Goal: Task Accomplishment & Management: Manage account settings

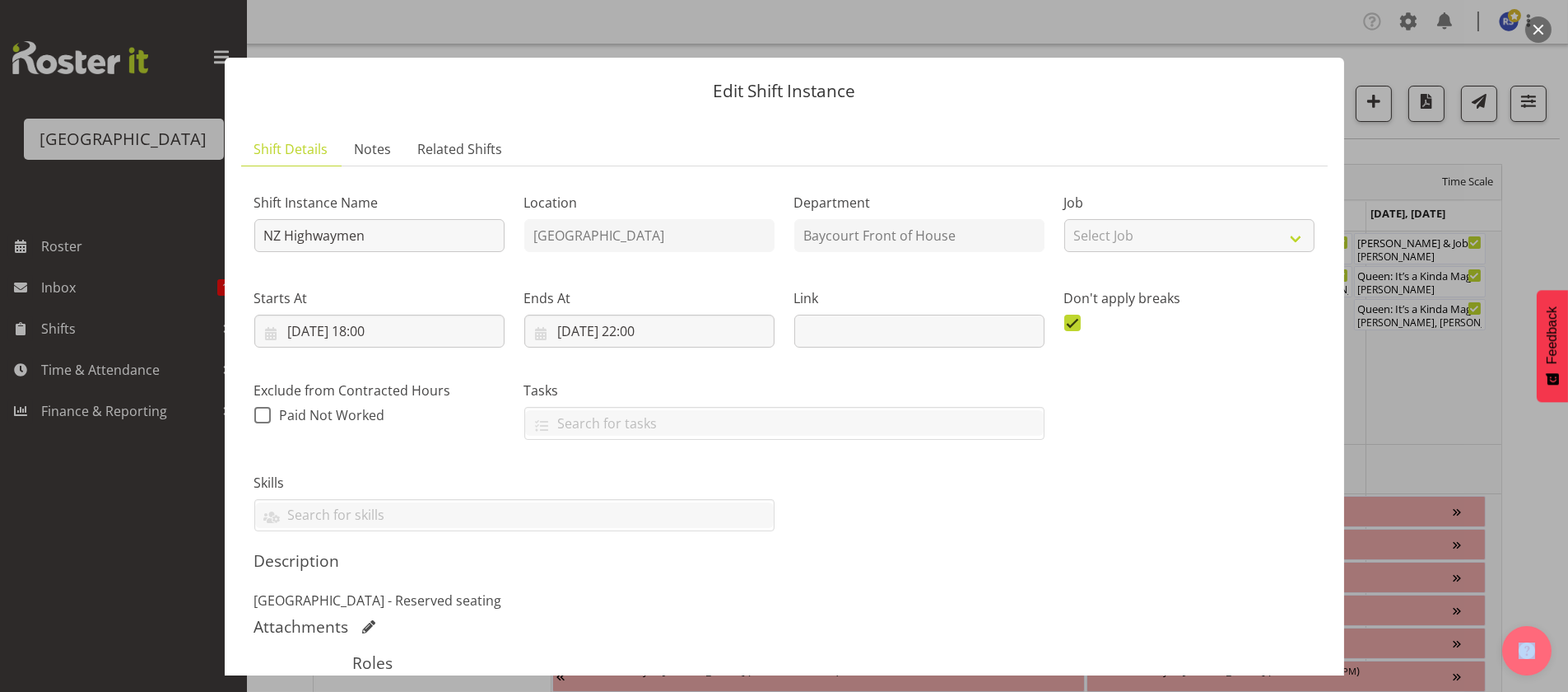
scroll to position [782, 0]
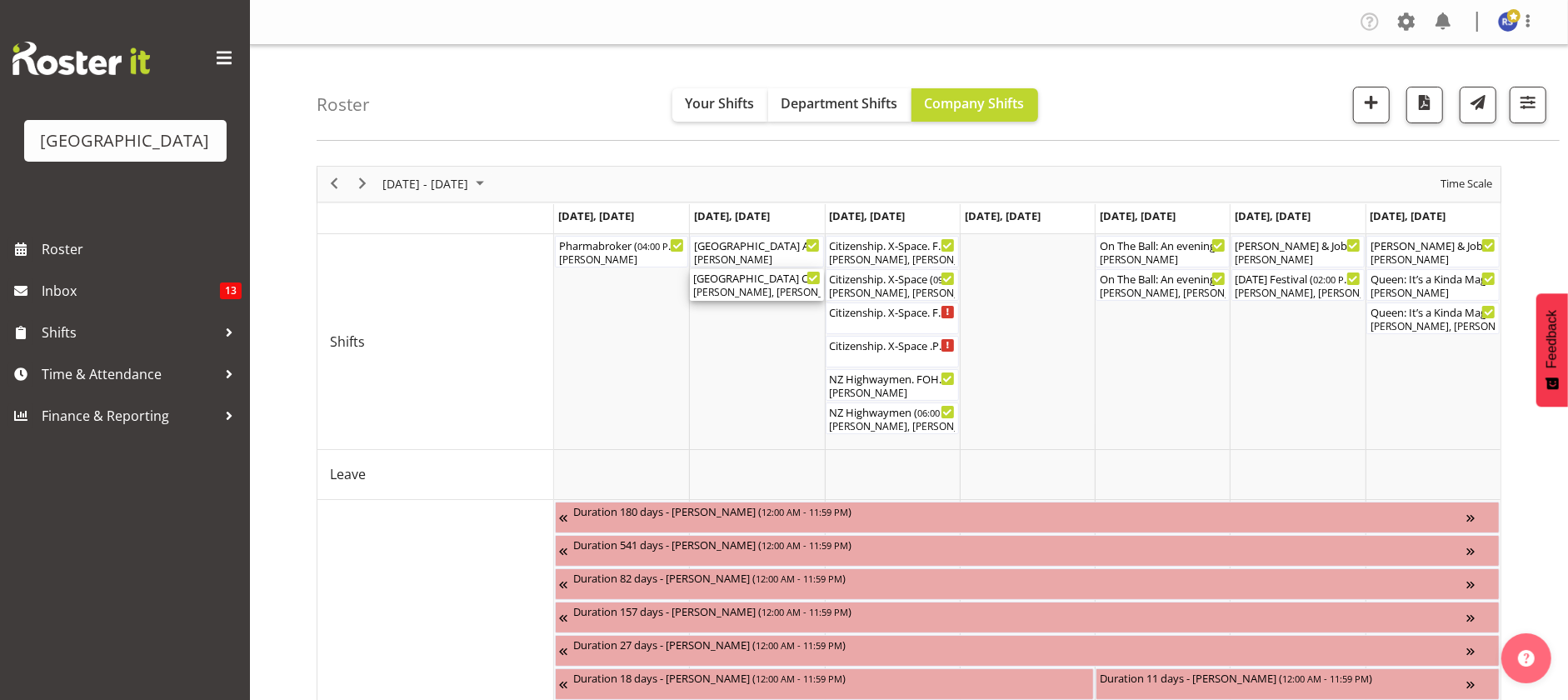
click at [775, 294] on div "Beana Badenhorst, Amanda Clark, Alec Were, Tommy Shorter, Valerie Donaldson, Ch…" at bounding box center [756, 293] width 127 height 15
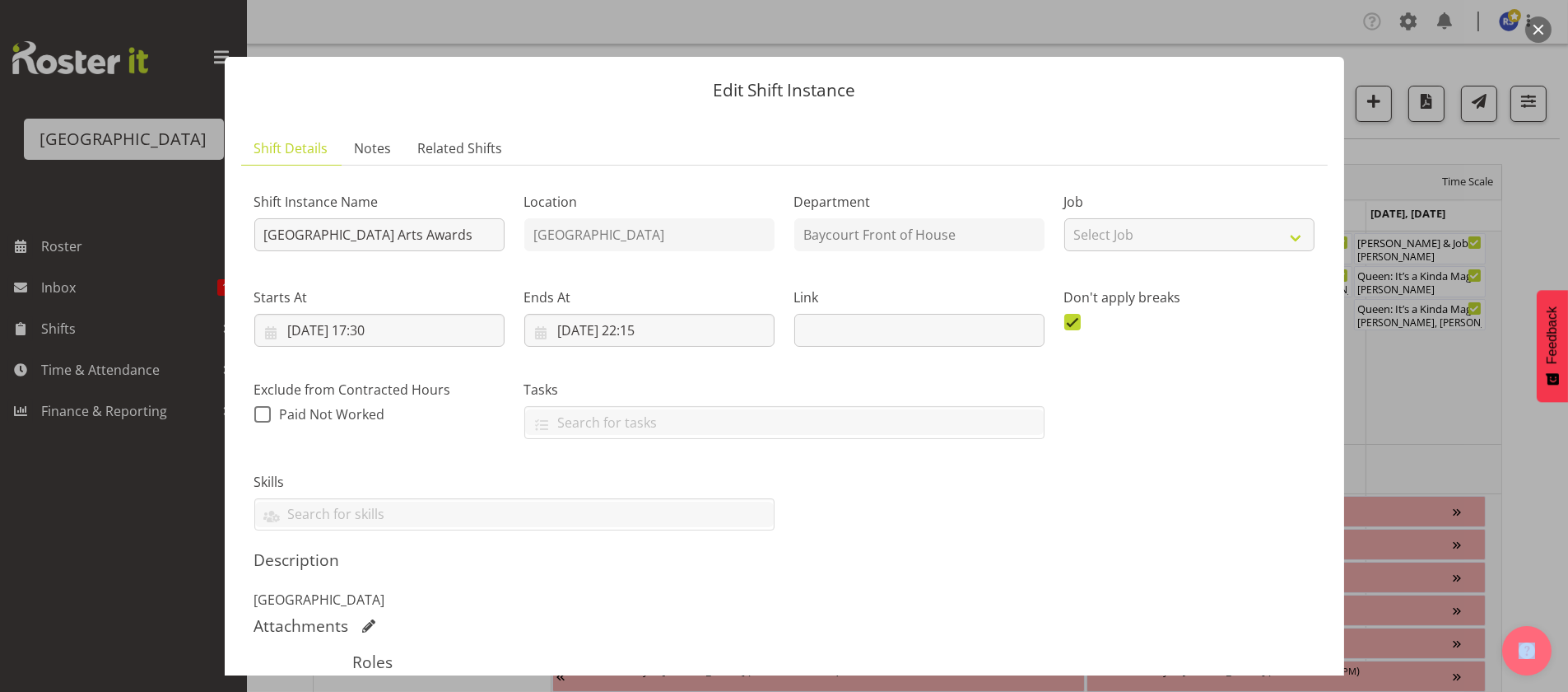
scroll to position [0, 0]
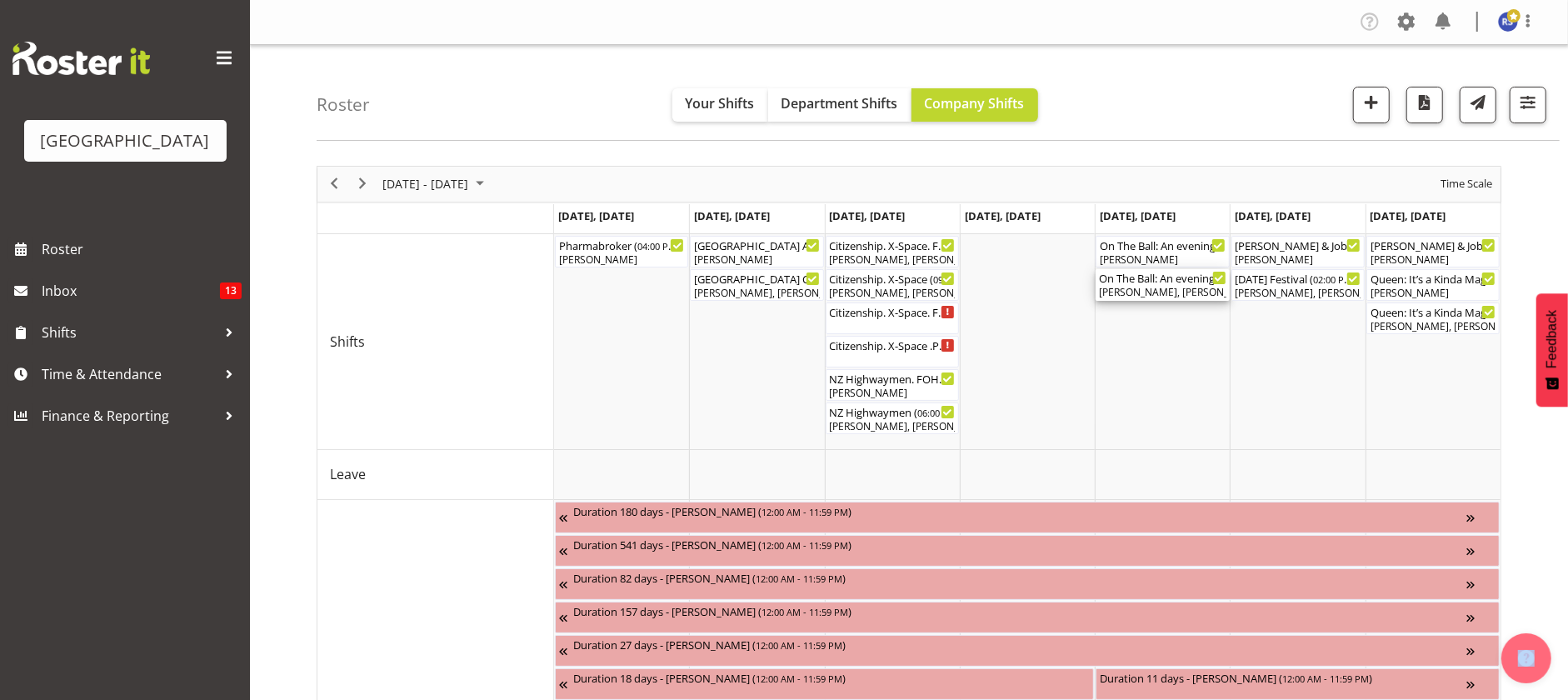
click at [1126, 292] on div "Tommy Shorter, Renée Hewitt, Michelle Englehardt, Jody Smart, Ciska Vogelzang, …" at bounding box center [1162, 293] width 127 height 15
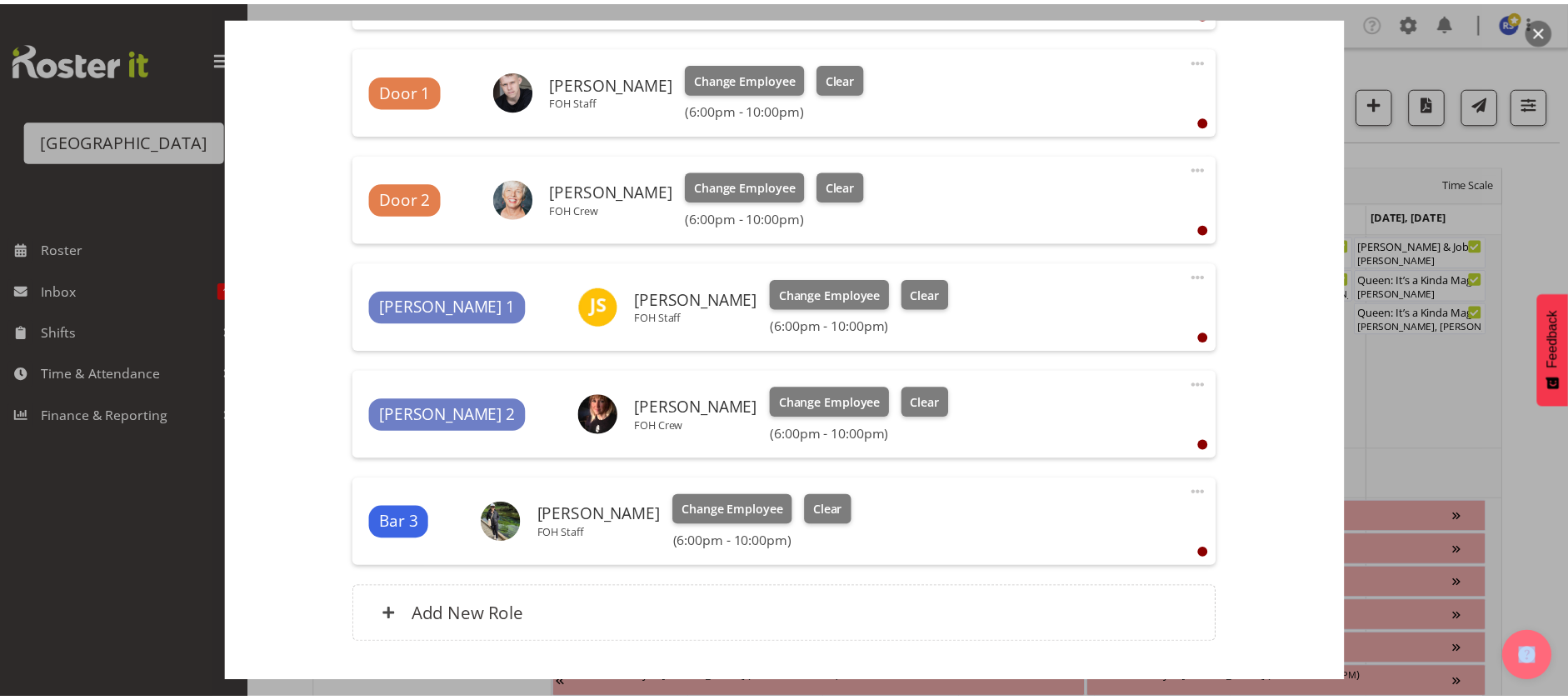
scroll to position [875, 0]
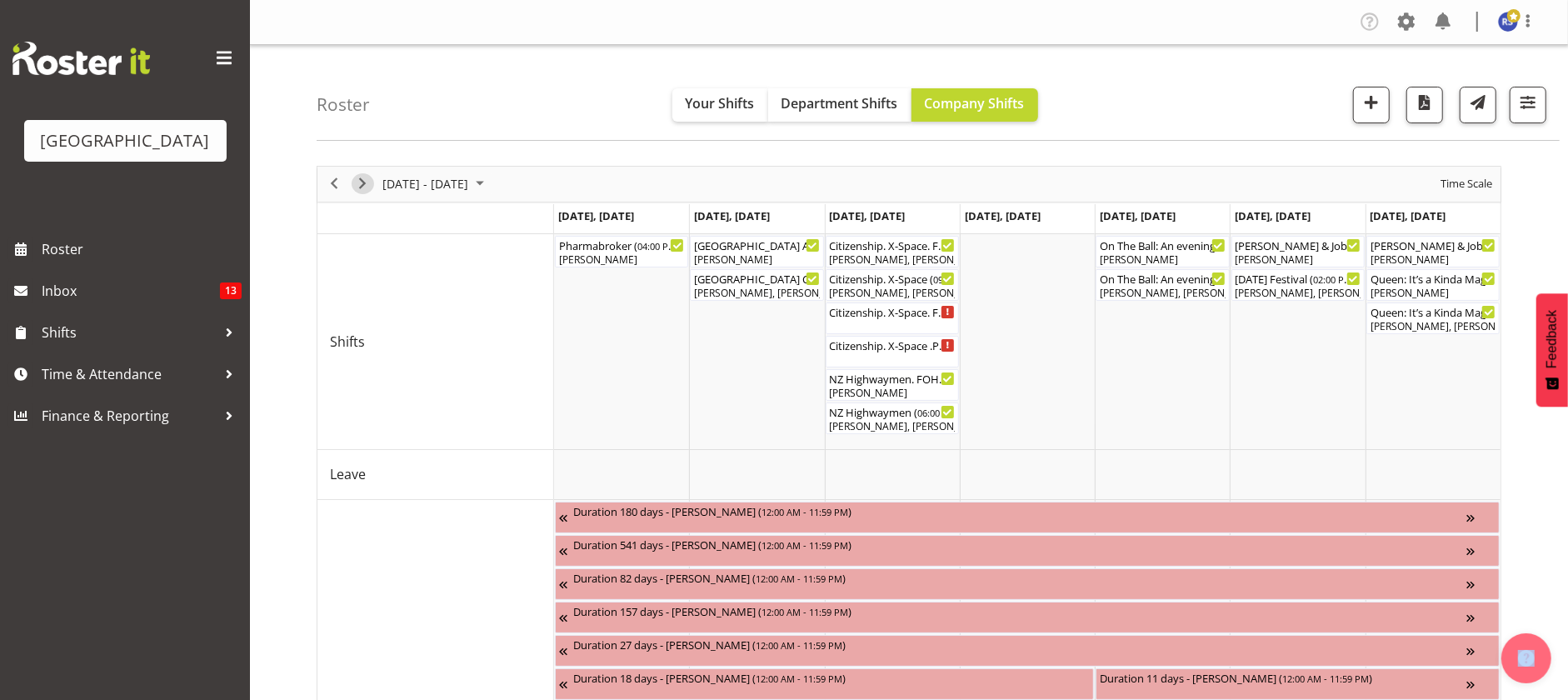
click at [367, 186] on span "Next" at bounding box center [362, 183] width 20 height 21
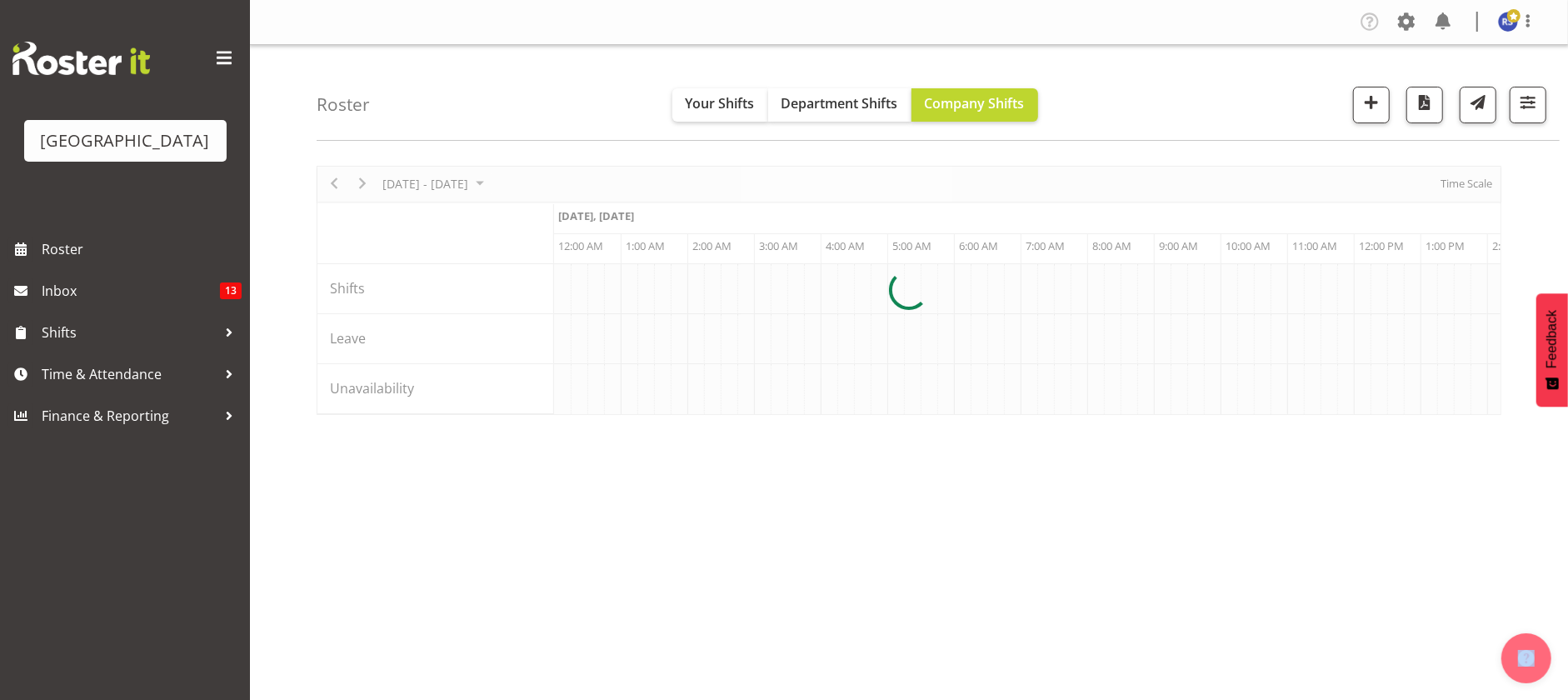
click at [1464, 182] on div at bounding box center [909, 291] width 1185 height 249
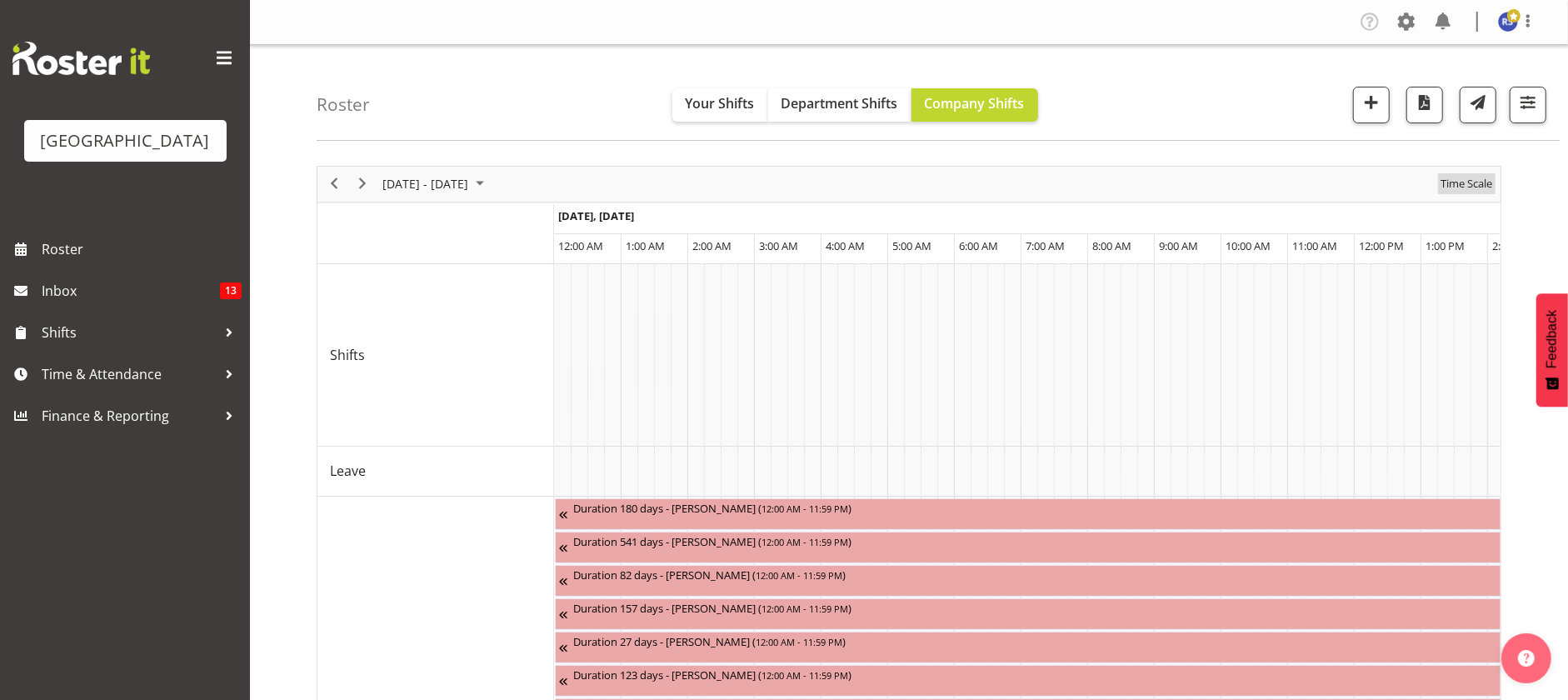
click at [1464, 182] on span "Time Scale" at bounding box center [1467, 183] width 55 height 21
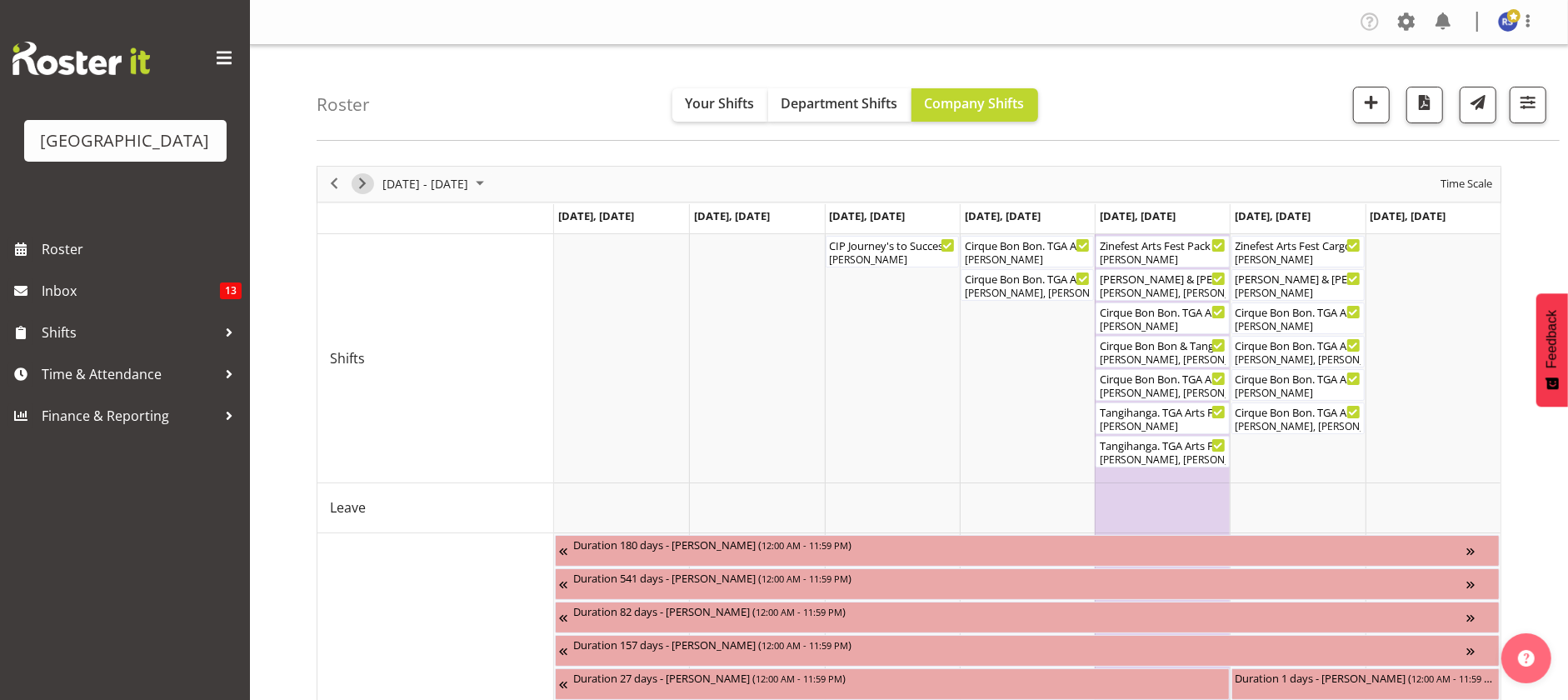
click at [368, 188] on span "Next" at bounding box center [362, 183] width 20 height 21
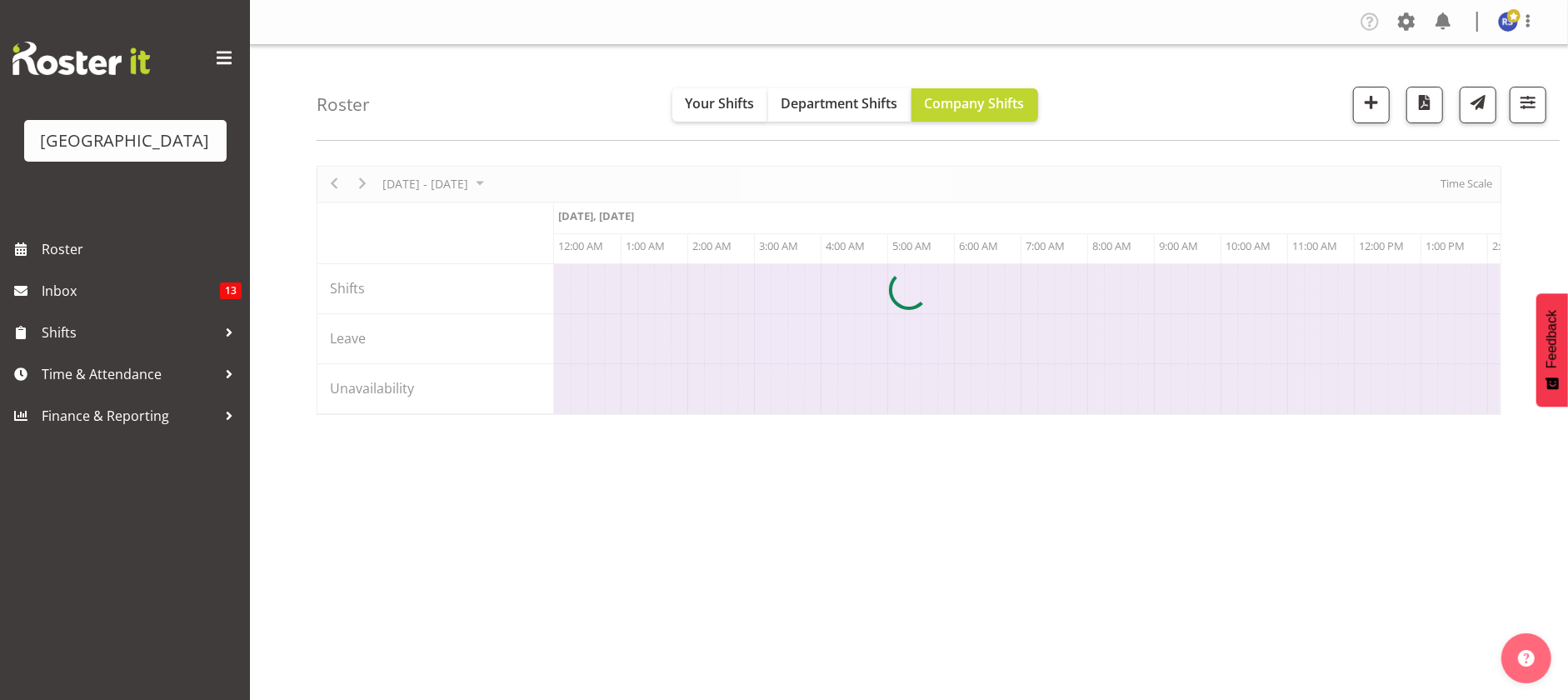
click at [1450, 184] on div at bounding box center [909, 291] width 1185 height 249
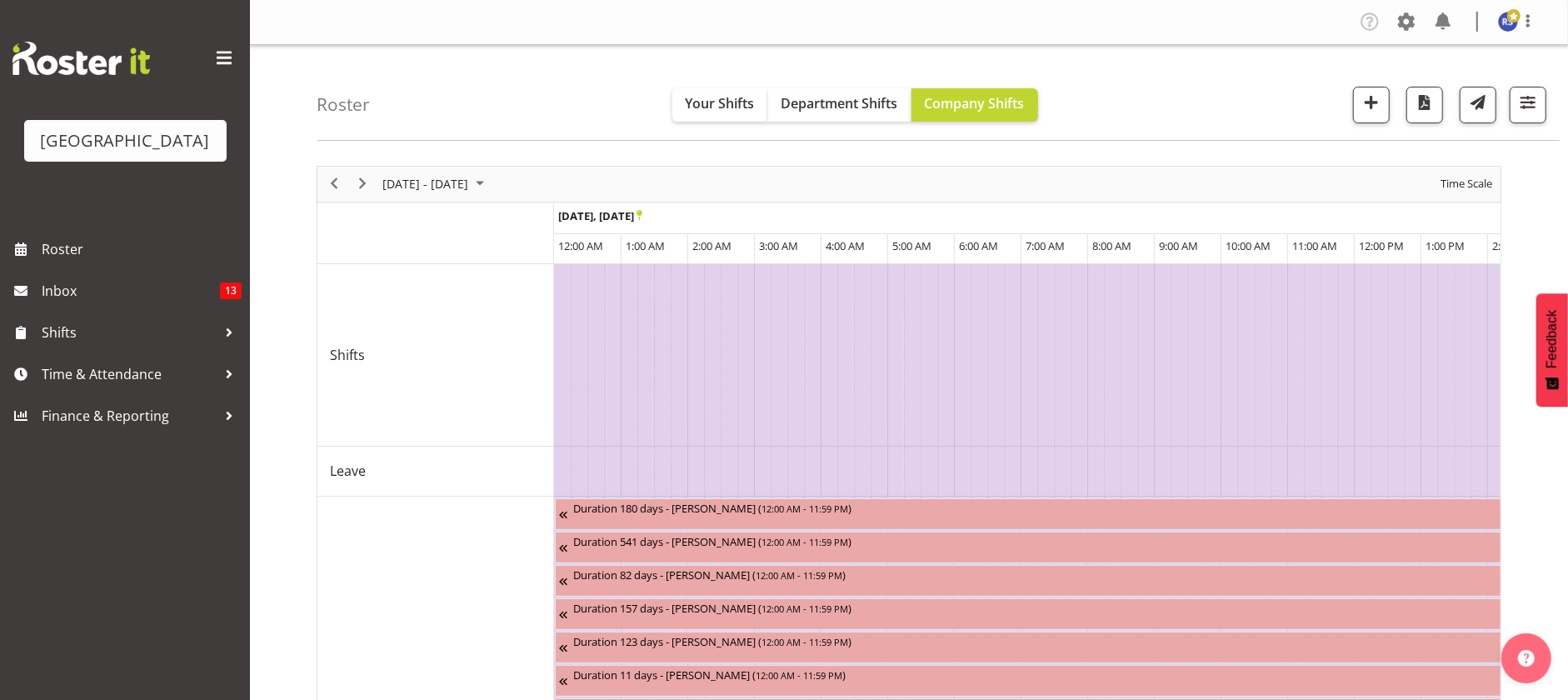
click at [1450, 184] on span "Time Scale" at bounding box center [1467, 183] width 55 height 21
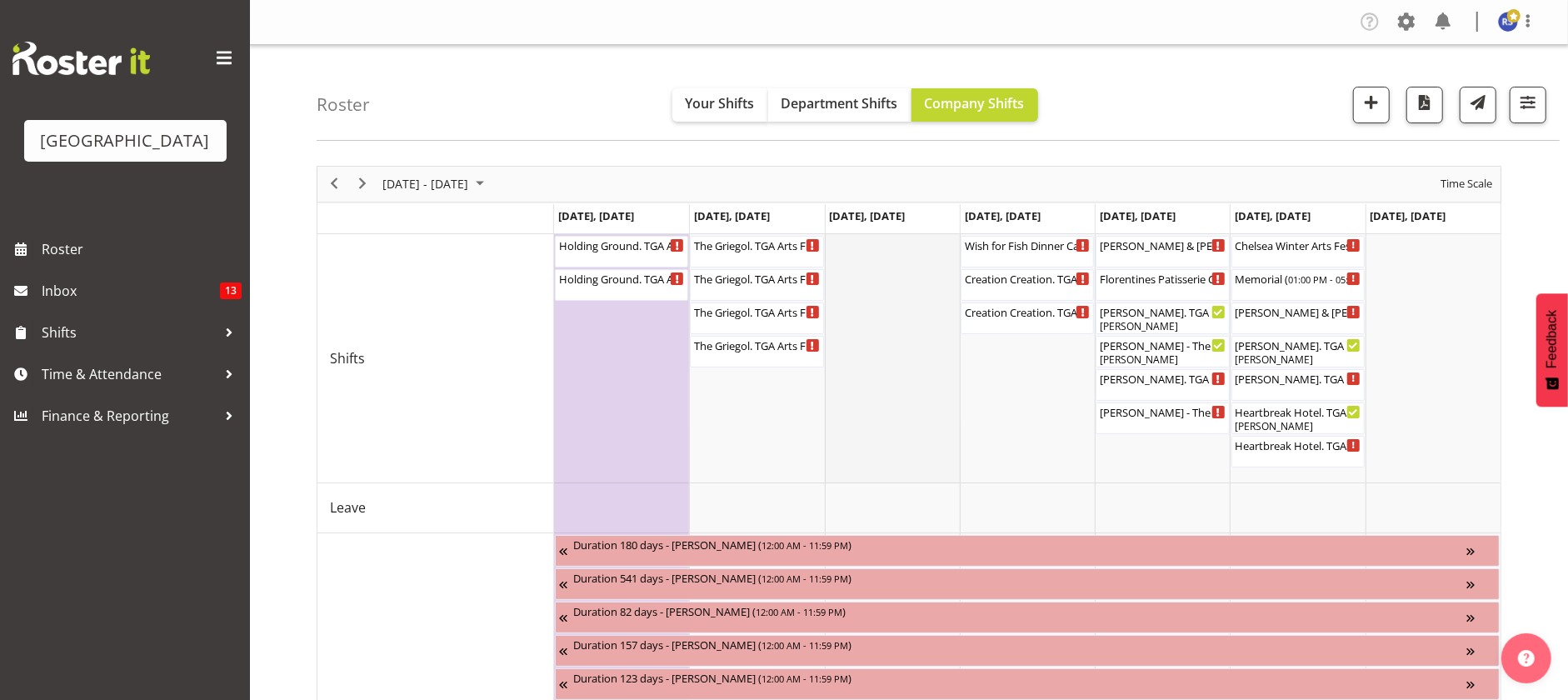
click at [886, 248] on td "Timeline Week of October 31, 2025" at bounding box center [893, 358] width 135 height 249
click at [1374, 111] on span "button" at bounding box center [1372, 102] width 21 height 21
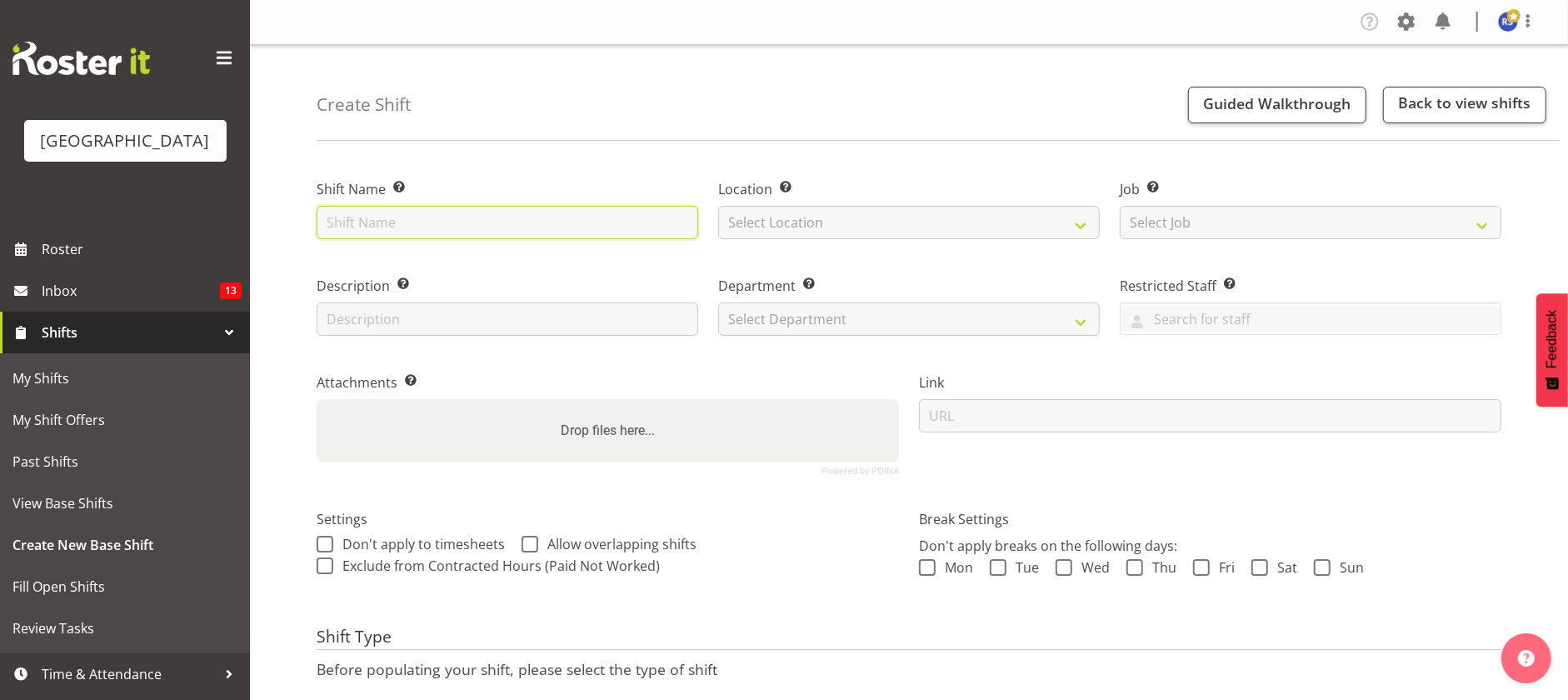
click at [454, 232] on input "text" at bounding box center [507, 222] width 382 height 34
click at [440, 227] on input "text" at bounding box center [507, 222] width 382 height 34
type input "Ignite7 Tournament dinner"
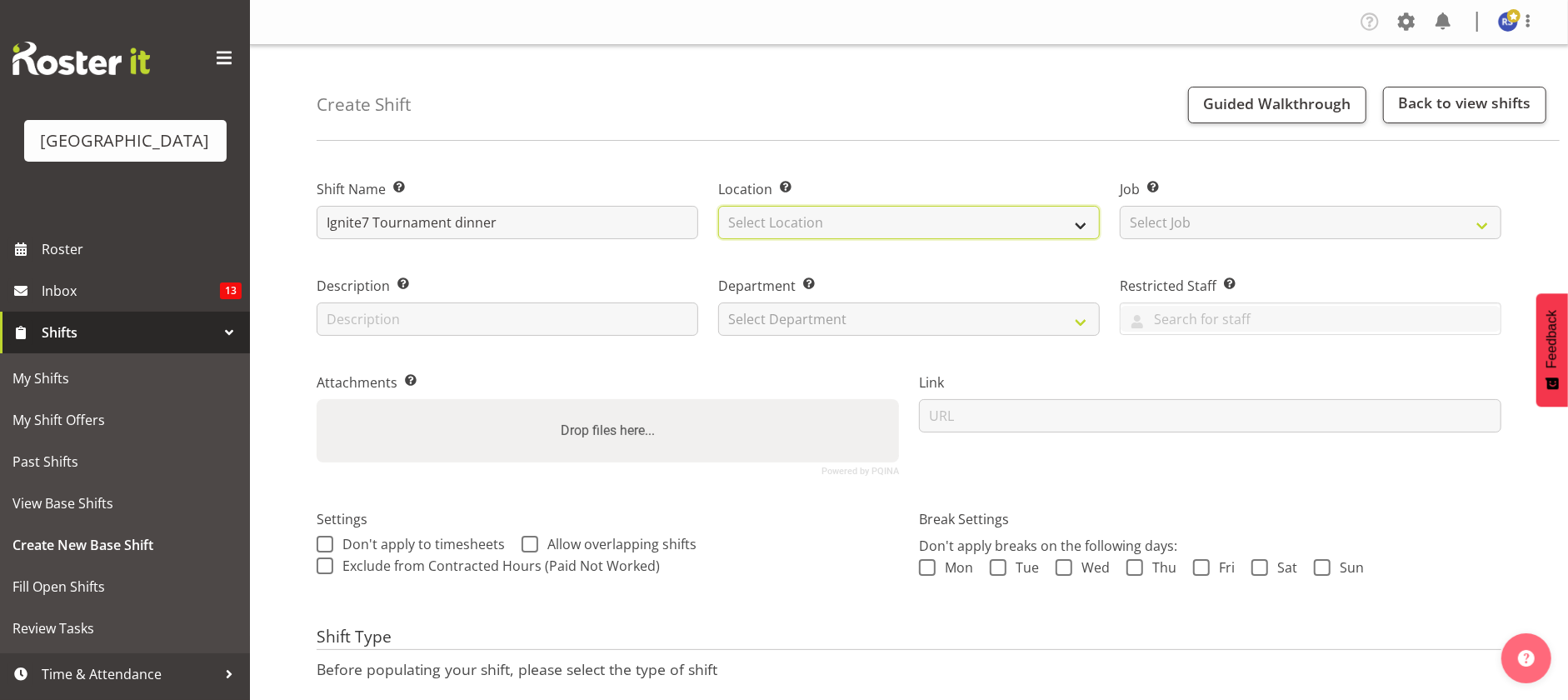
click at [837, 215] on select "Select Location Cargo Shed Cargo Shed [GEOGRAPHIC_DATA]" at bounding box center [909, 222] width 382 height 34
select select "1119"
click at [719, 206] on select "Select Location Cargo Shed Cargo Shed [GEOGRAPHIC_DATA]" at bounding box center [909, 222] width 382 height 34
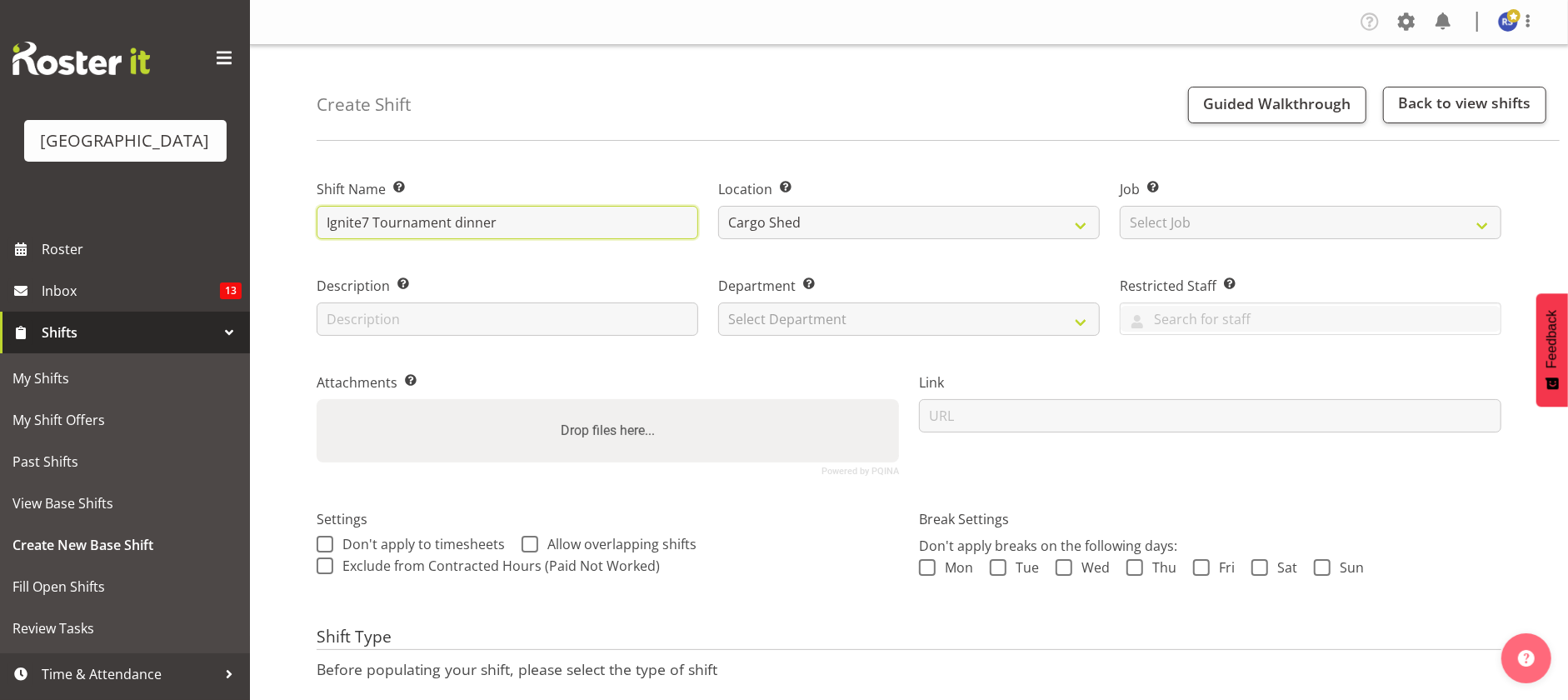
drag, startPoint x: 527, startPoint y: 228, endPoint x: 280, endPoint y: 228, distance: 247.0
click at [280, 228] on div "Create Shift Guided Walkthrough Back to view shifts Shift Name Enter a name for…" at bounding box center [909, 433] width 1319 height 774
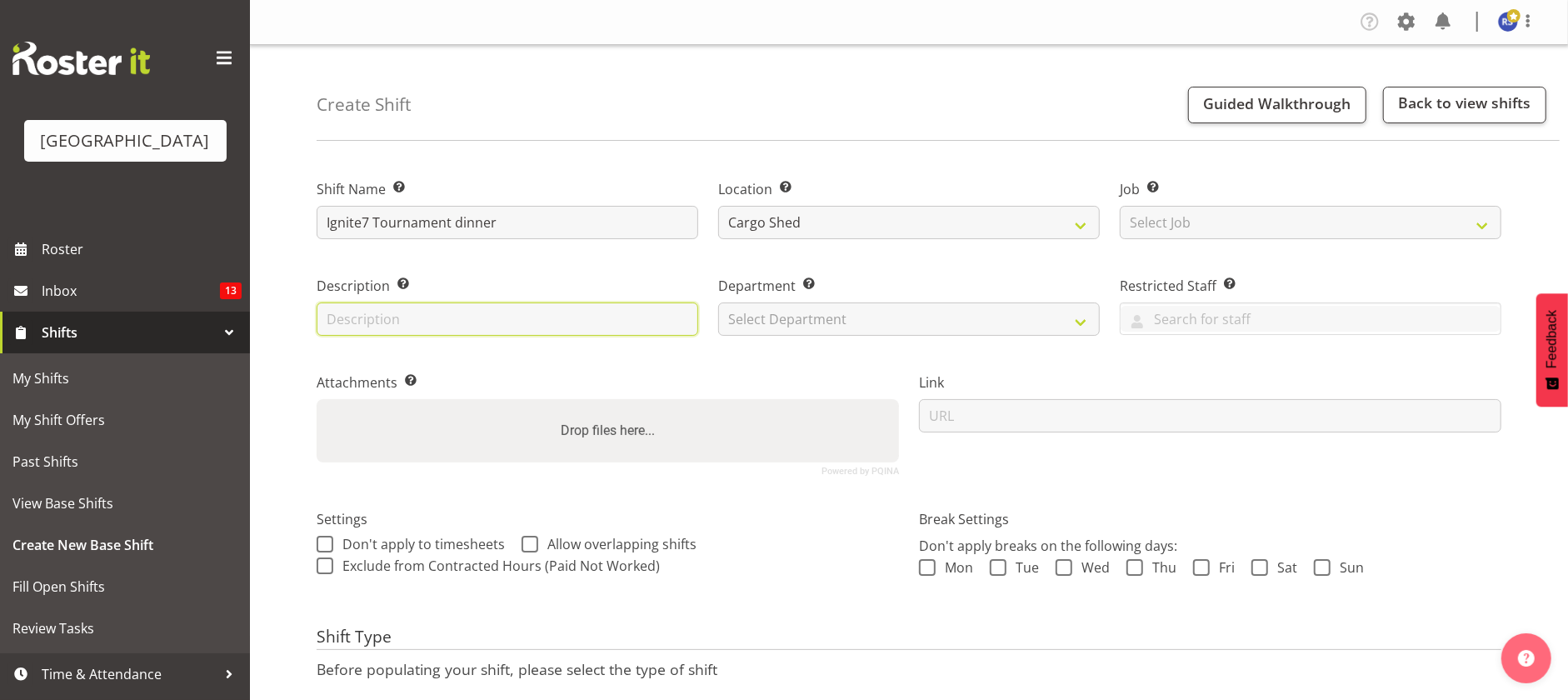
click at [344, 319] on input "text" at bounding box center [507, 319] width 382 height 34
paste input "Ignite7 Tournament dinner"
type input "Ignite7 Tournament dinner"
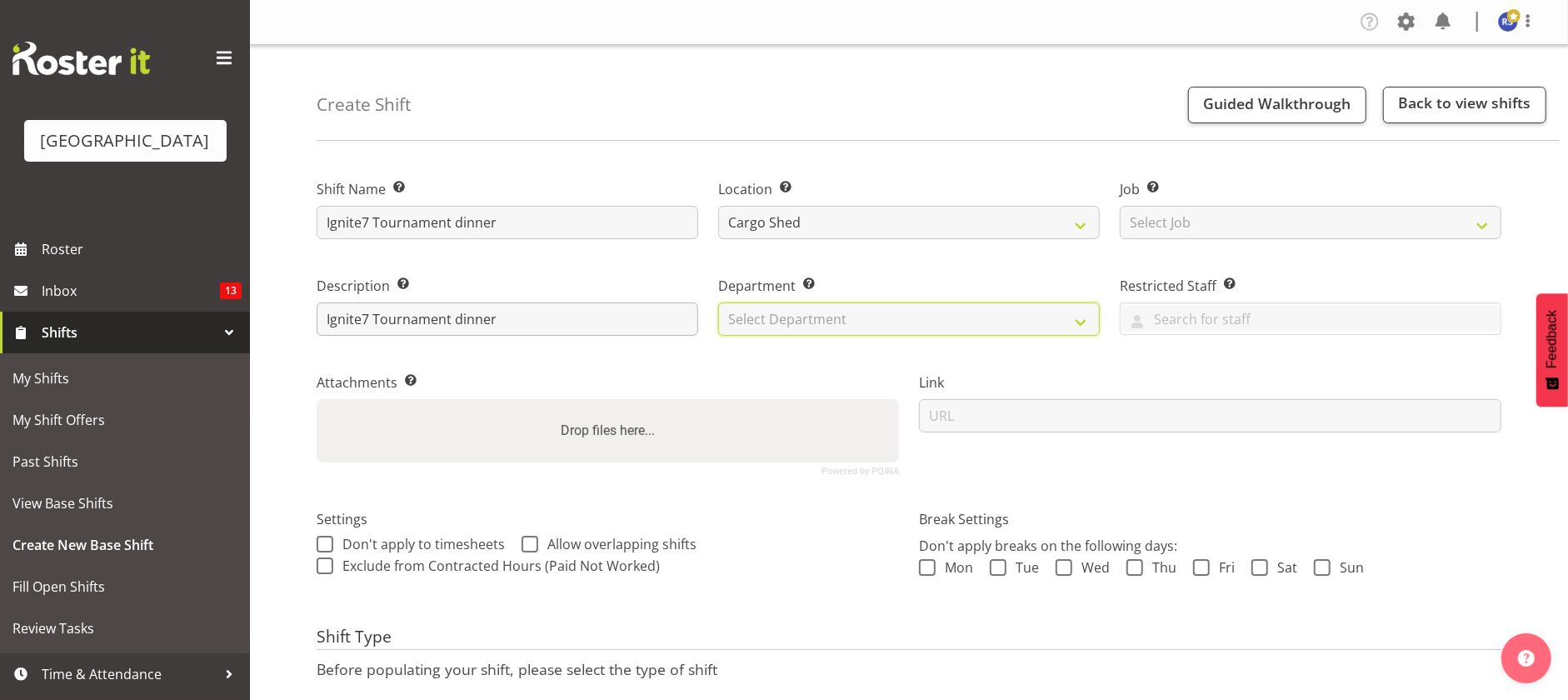
select select "791"
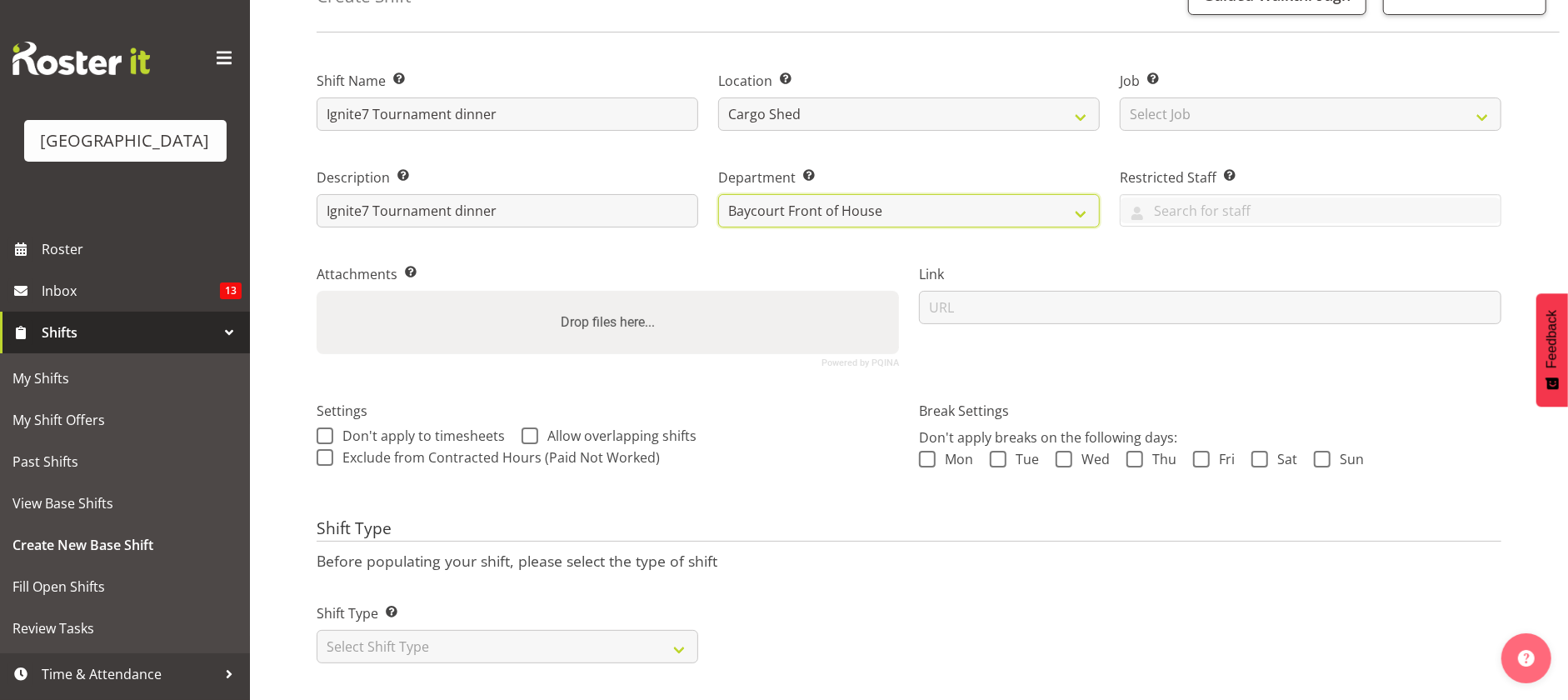
scroll to position [138, 0]
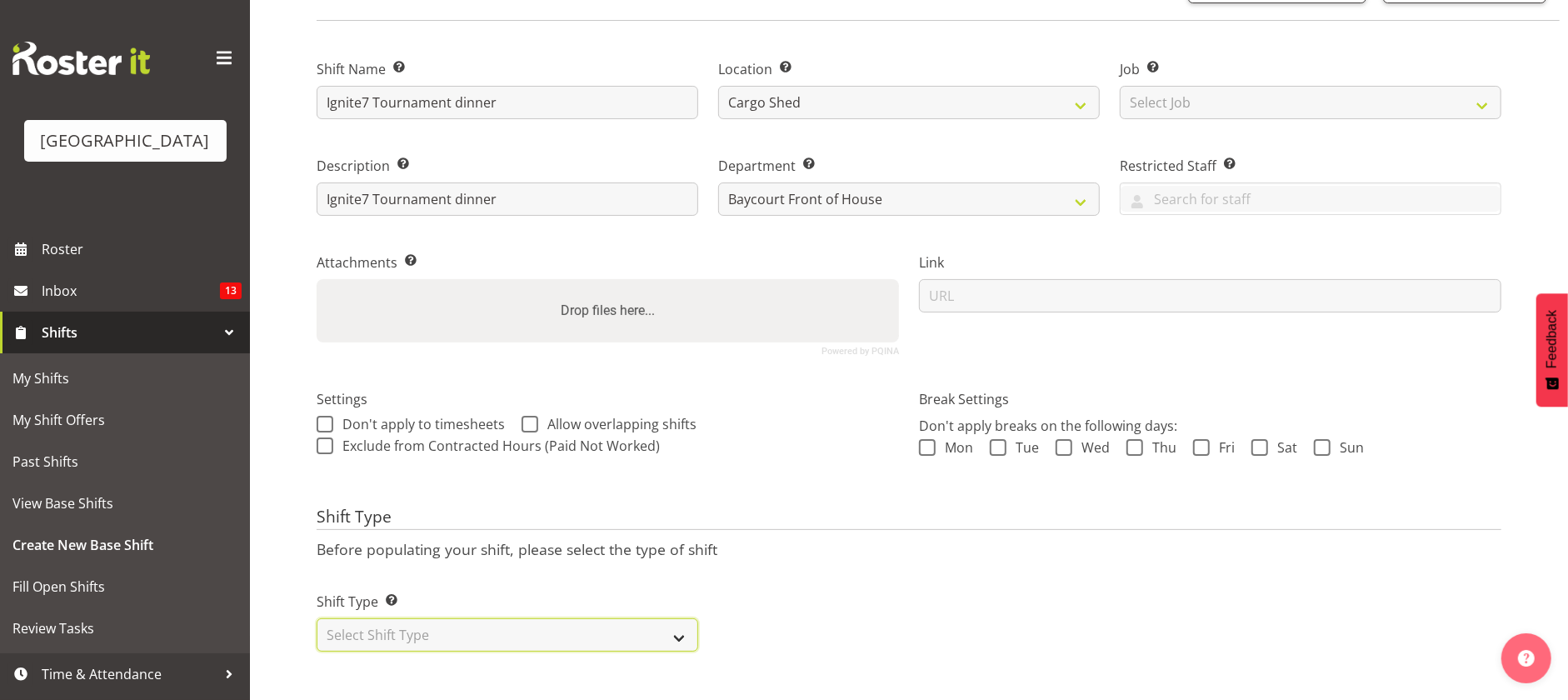
click at [461, 618] on select "Select Shift Type One Off Shift Recurring Shift Rotating Shift" at bounding box center [507, 634] width 382 height 34
select select "one_off"
click at [317, 618] on select "Select Shift Type One Off Shift Recurring Shift Rotating Shift" at bounding box center [507, 634] width 382 height 34
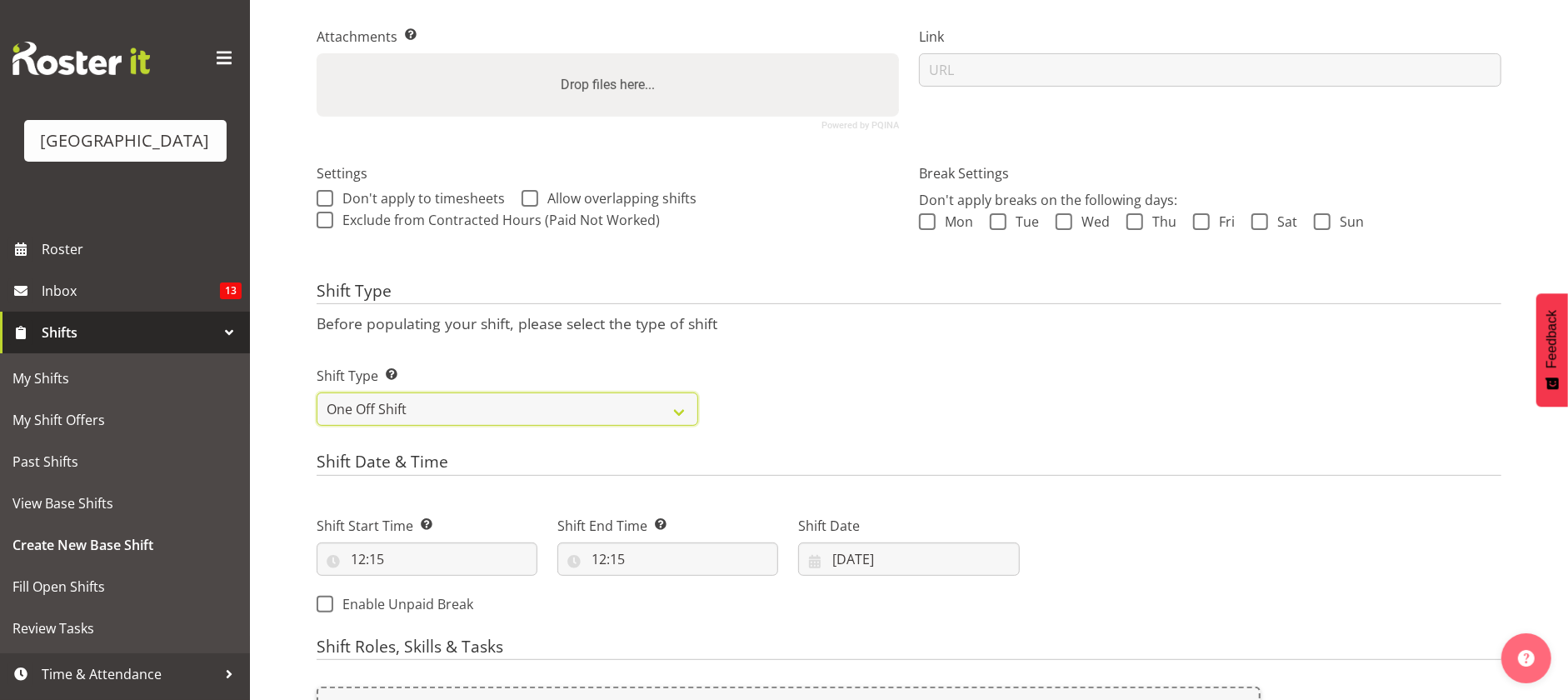
scroll to position [347, 0]
click at [430, 566] on input "12:15" at bounding box center [427, 558] width 221 height 34
click at [430, 602] on select "00 01 02 03 04 05 06 07 08 09 10 11 12 13 14 15 16 17 18 19 20 21 22 23" at bounding box center [430, 601] width 38 height 34
select select "15"
click at [412, 584] on select "00 01 02 03 04 05 06 07 08 09 10 11 12 13 14 15 16 17 18 19 20 21 22 23" at bounding box center [430, 601] width 38 height 34
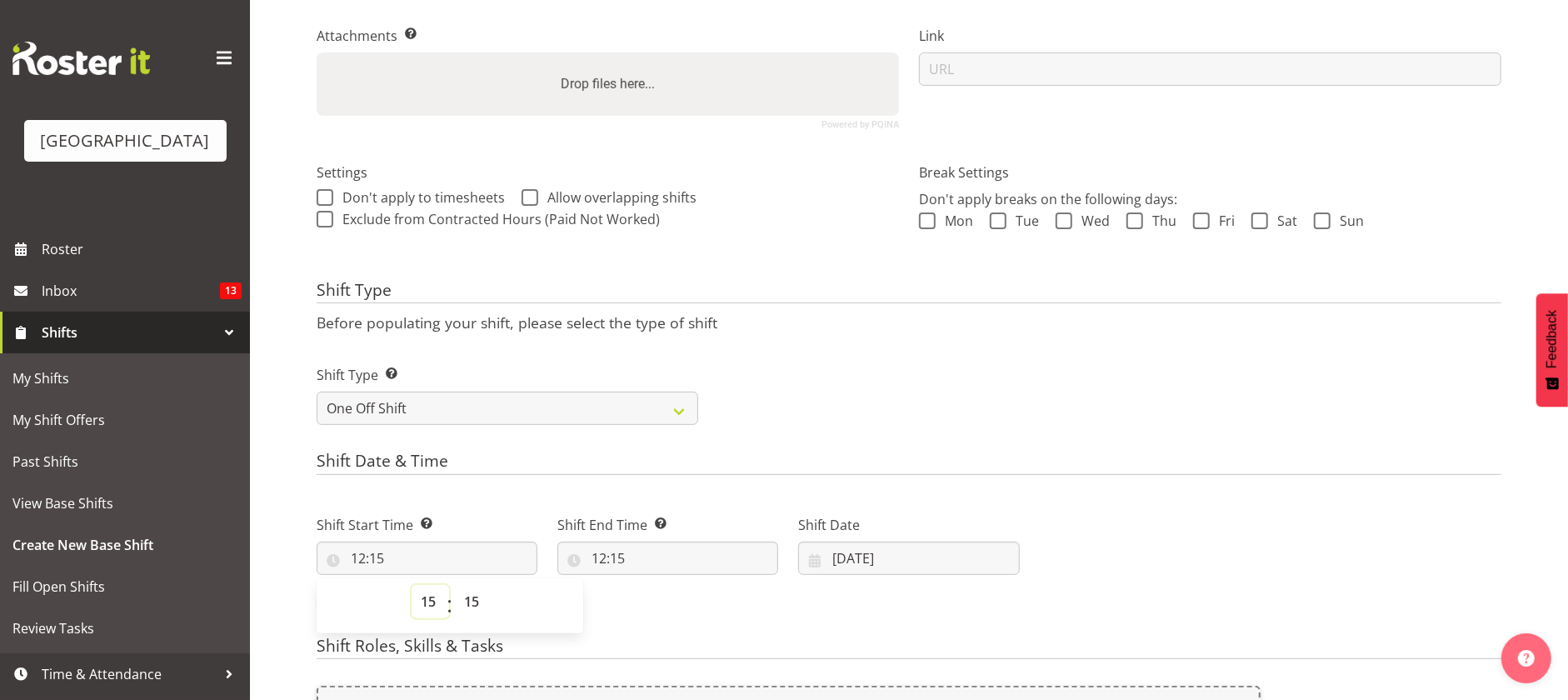
type input "15:15"
click at [653, 567] on input "12:15" at bounding box center [668, 558] width 221 height 34
click at [658, 599] on select "00 01 02 03 04 05 06 07 08 09 10 11 12 13 14 15 16 17 18 19 20 21 22 23" at bounding box center [670, 601] width 38 height 34
select select "23"
click at [652, 584] on select "00 01 02 03 04 05 06 07 08 09 10 11 12 13 14 15 16 17 18 19 20 21 22 23" at bounding box center [670, 601] width 38 height 34
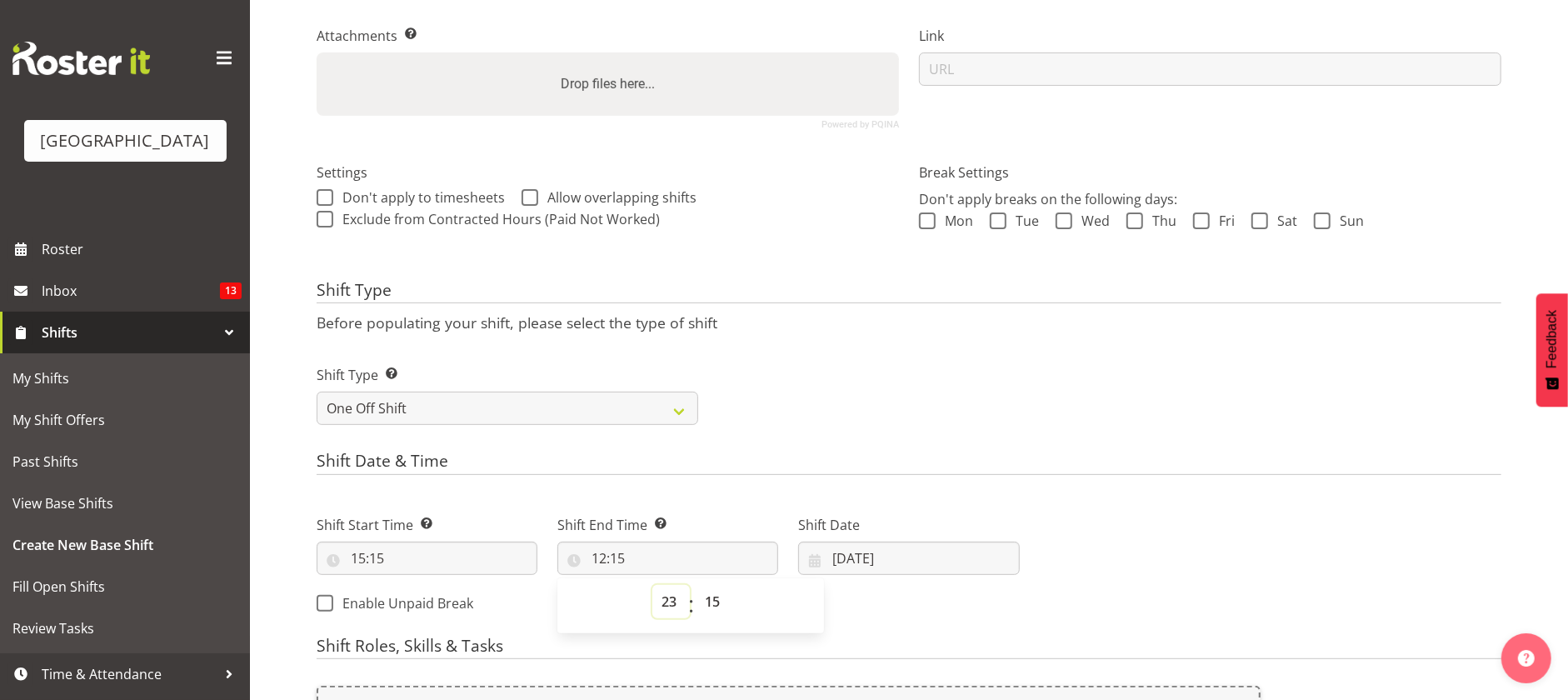
type input "23:15"
click at [891, 617] on div "Shift Start Time Set the time of the day you wish this shift to start 15:15 00 …" at bounding box center [668, 559] width 724 height 135
click at [854, 560] on input "[DATE]" at bounding box center [908, 558] width 221 height 34
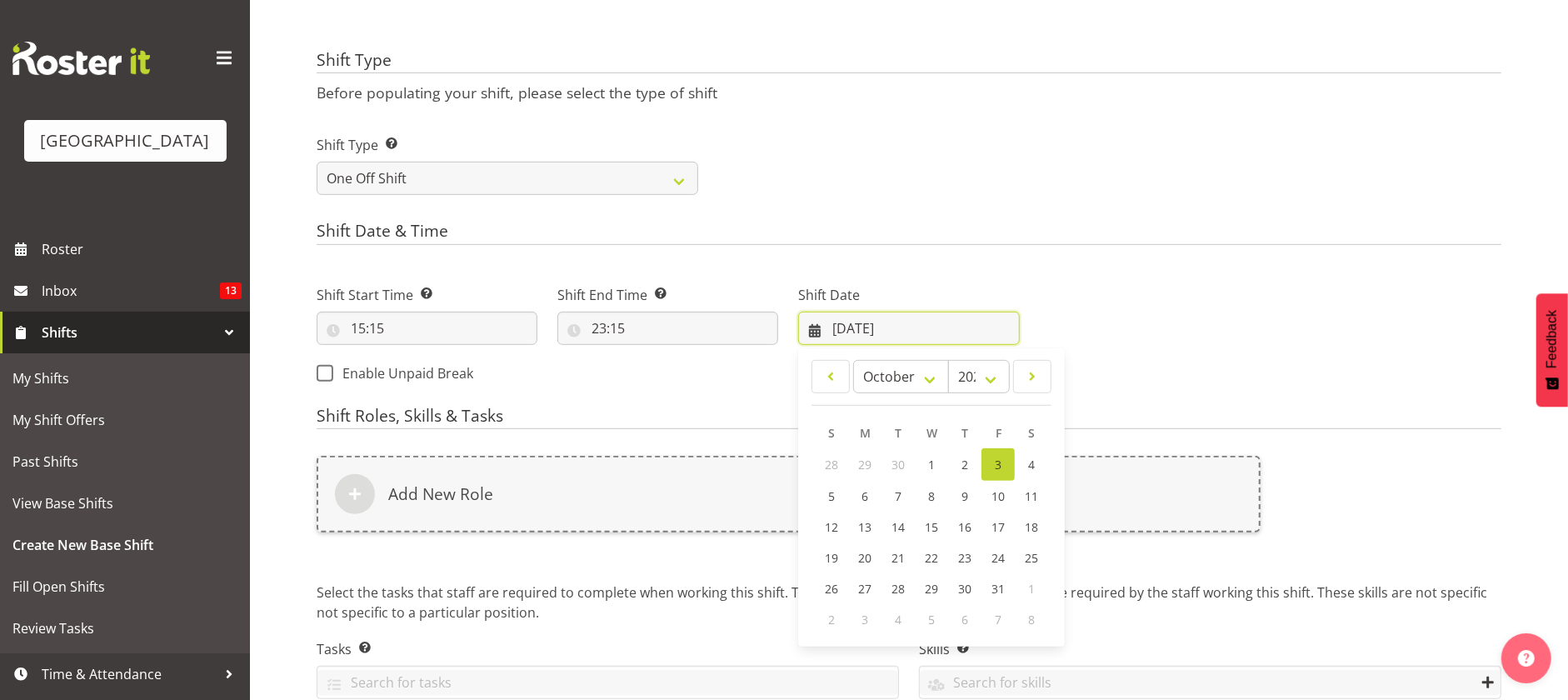
scroll to position [597, 0]
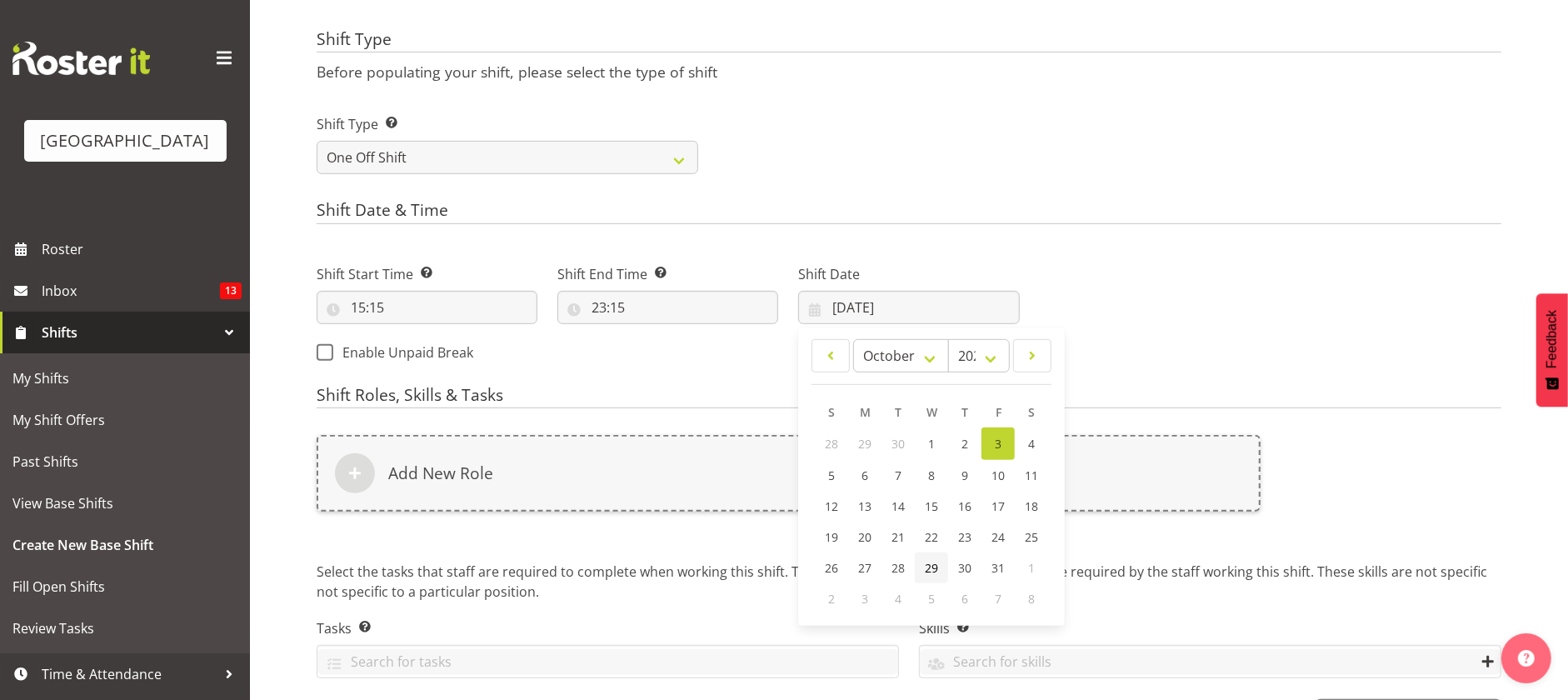
click at [936, 567] on span "29" at bounding box center [931, 568] width 14 height 15
type input "[DATE]"
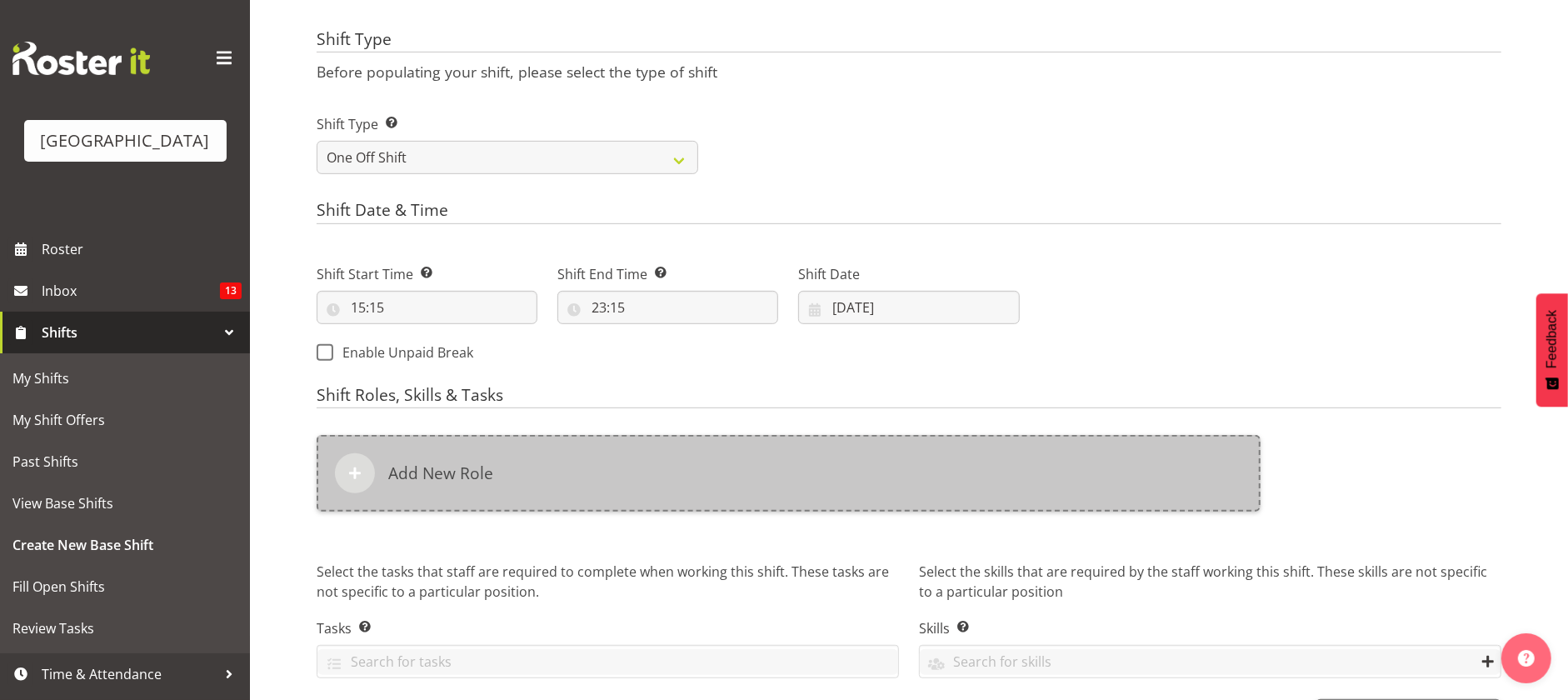
click at [755, 488] on div "Add New Role" at bounding box center [788, 472] width 944 height 76
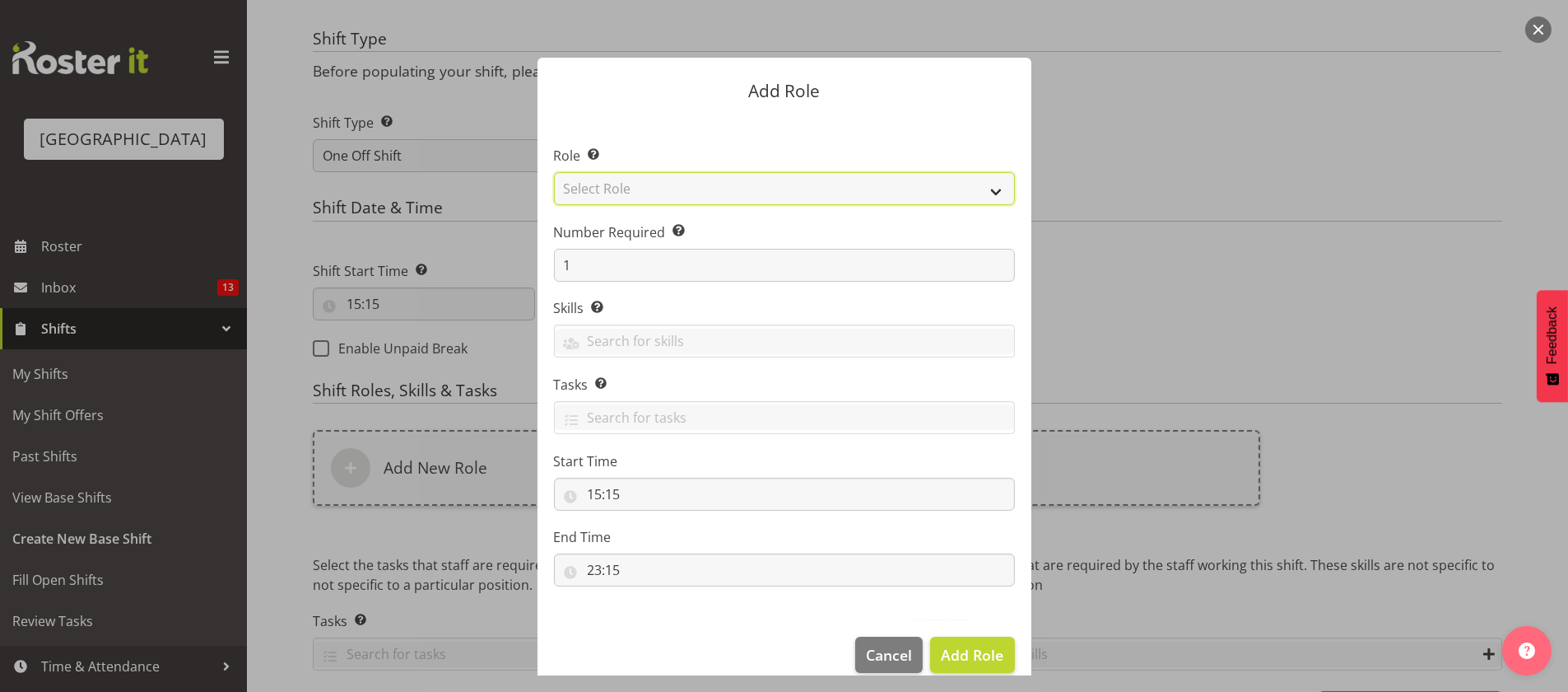
click at [659, 182] on select "Select Role Audio Bar Bar Runner Bar Training Box Office Cargo Shed Venue Rep C…" at bounding box center [784, 188] width 461 height 33
select select "1288"
click at [554, 172] on select "Select Role Audio Bar Bar Runner Bar Training Box Office Cargo Shed Venue Rep C…" at bounding box center [784, 188] width 461 height 33
click at [626, 644] on footer "Cancel Add Role" at bounding box center [784, 658] width 494 height 77
click at [943, 658] on span "Add Role" at bounding box center [972, 654] width 63 height 20
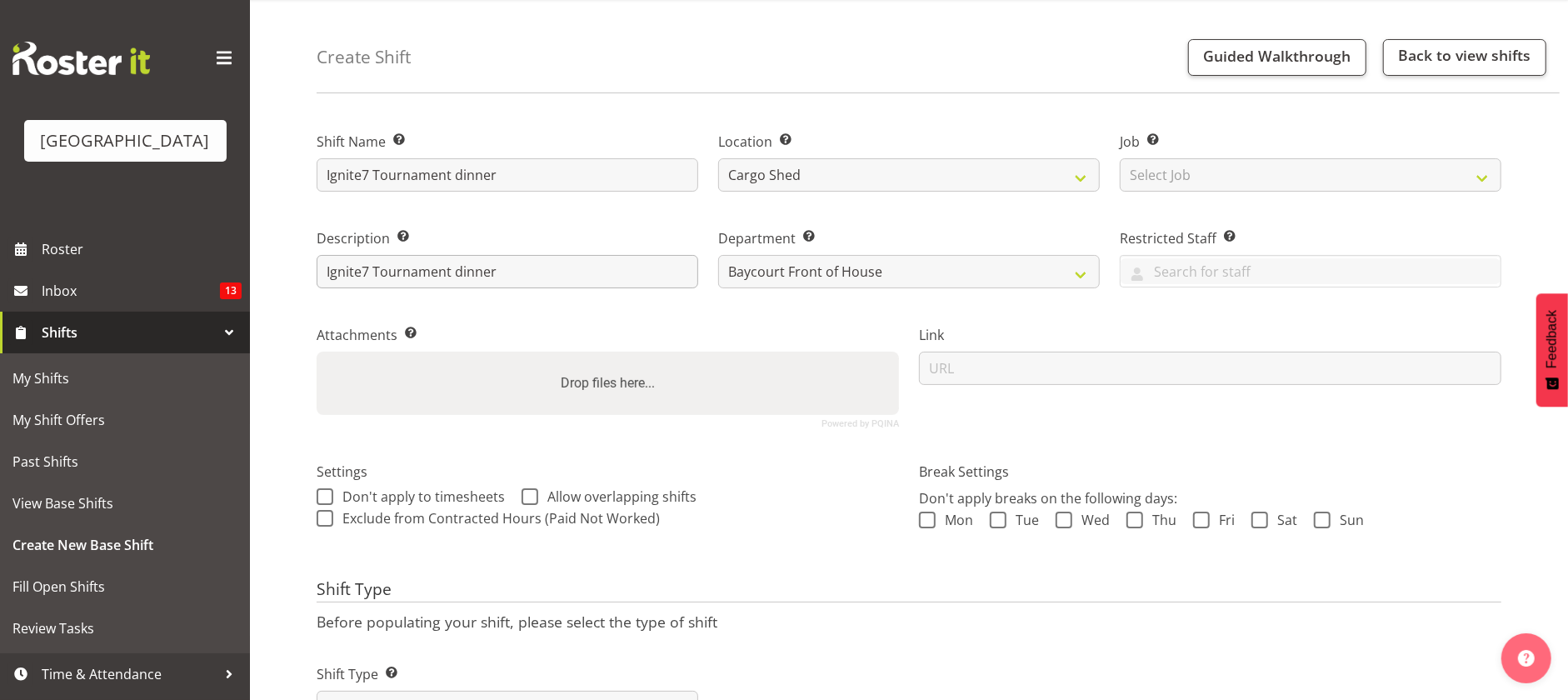
scroll to position [0, 0]
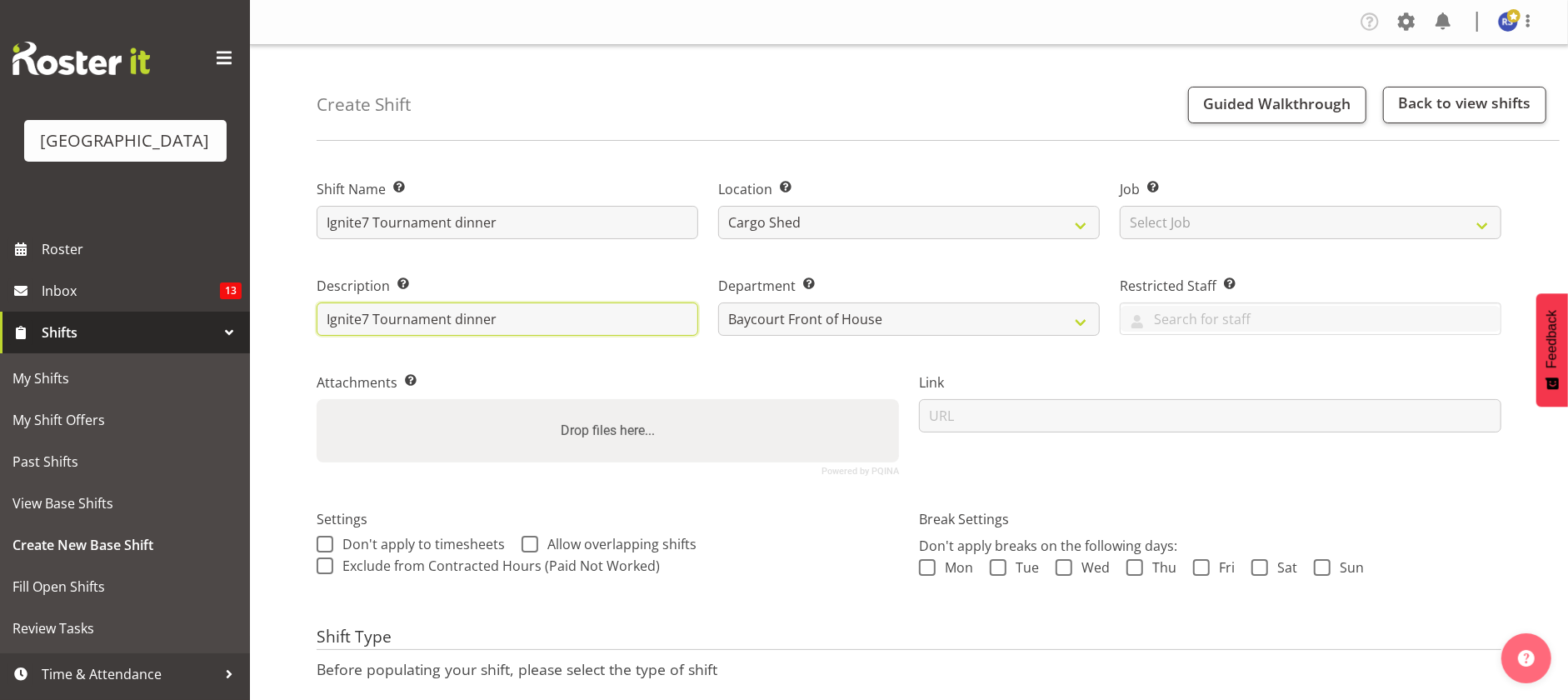
click at [634, 321] on input "Ignite7 Tournament dinner" at bounding box center [507, 319] width 382 height 34
type input "Ignite7 Tournament dinner"
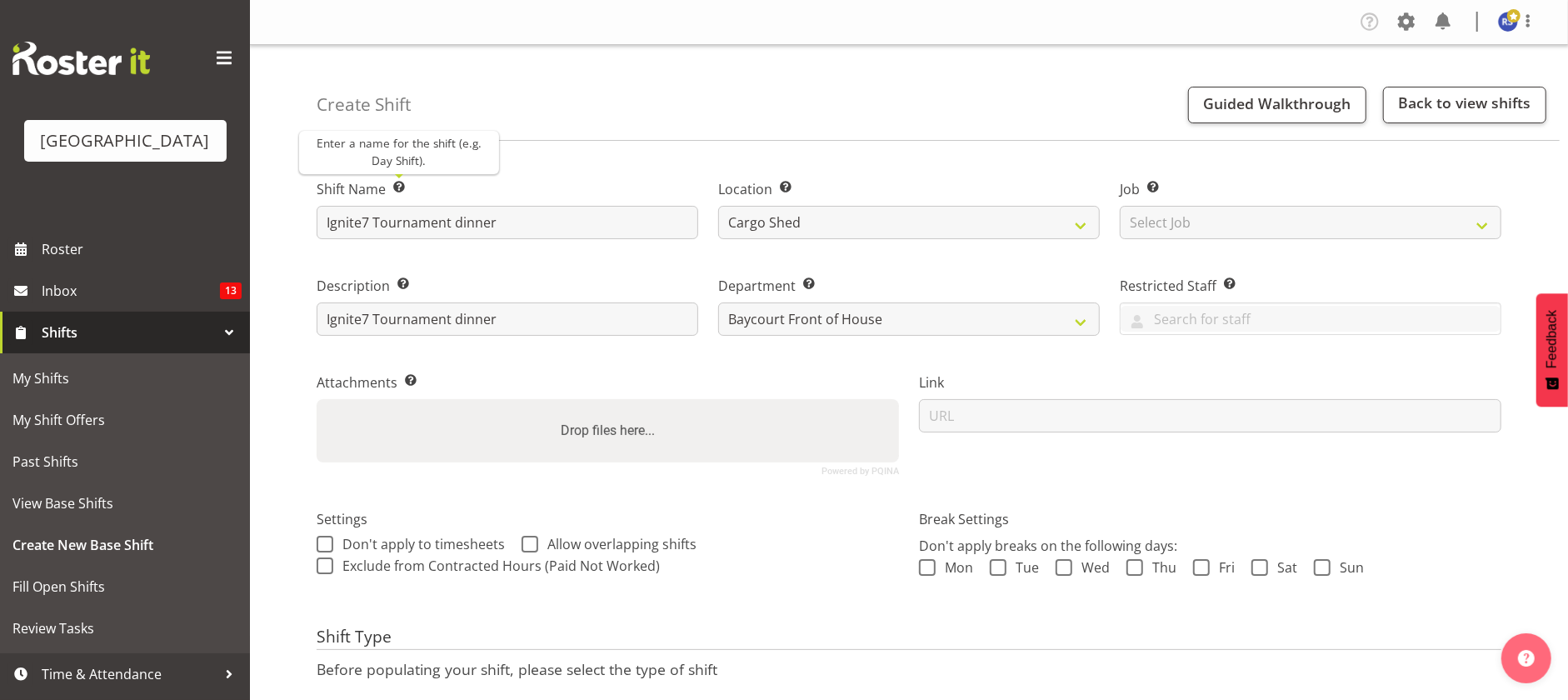
click at [399, 186] on span at bounding box center [399, 187] width 14 height 14
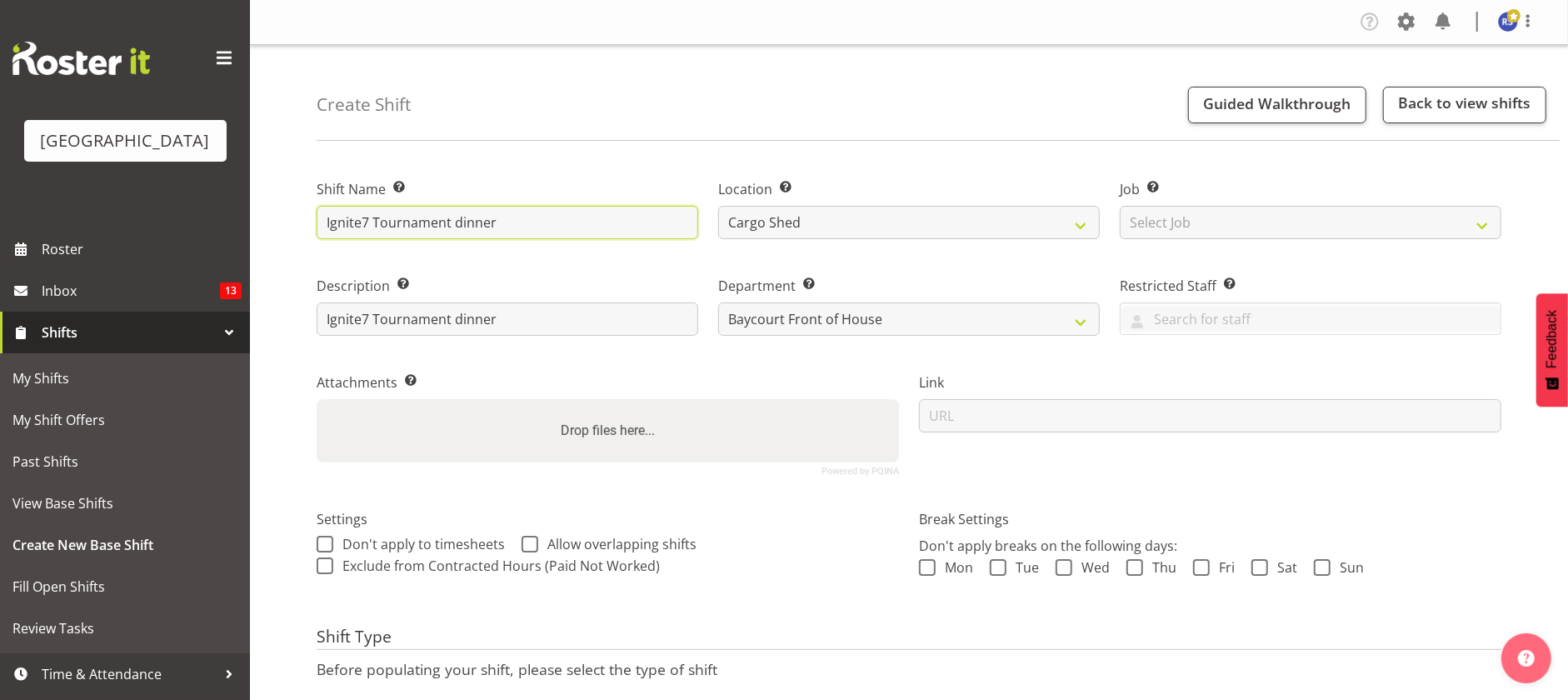
click at [521, 220] on input "Ignite7 Tournament dinner" at bounding box center [507, 222] width 382 height 34
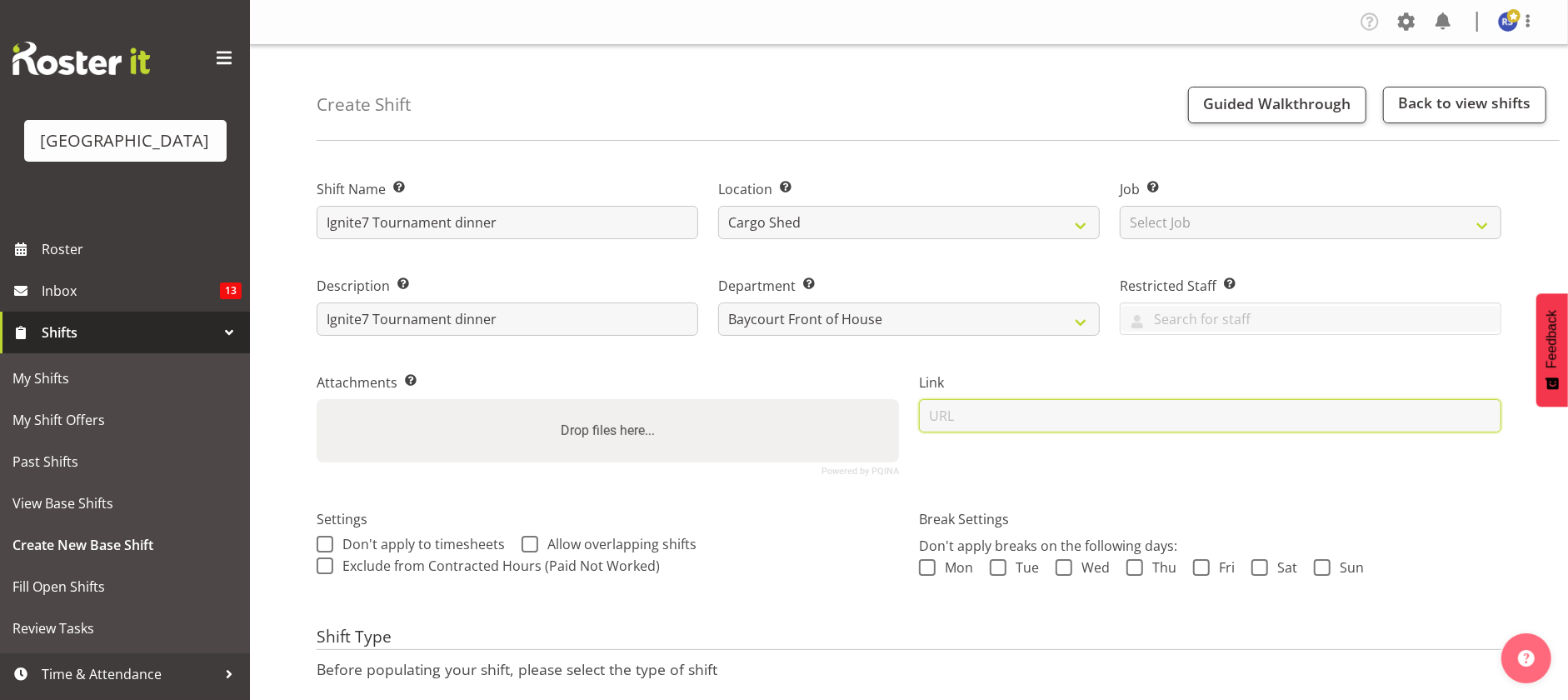
click at [946, 415] on input "url" at bounding box center [1210, 415] width 583 height 34
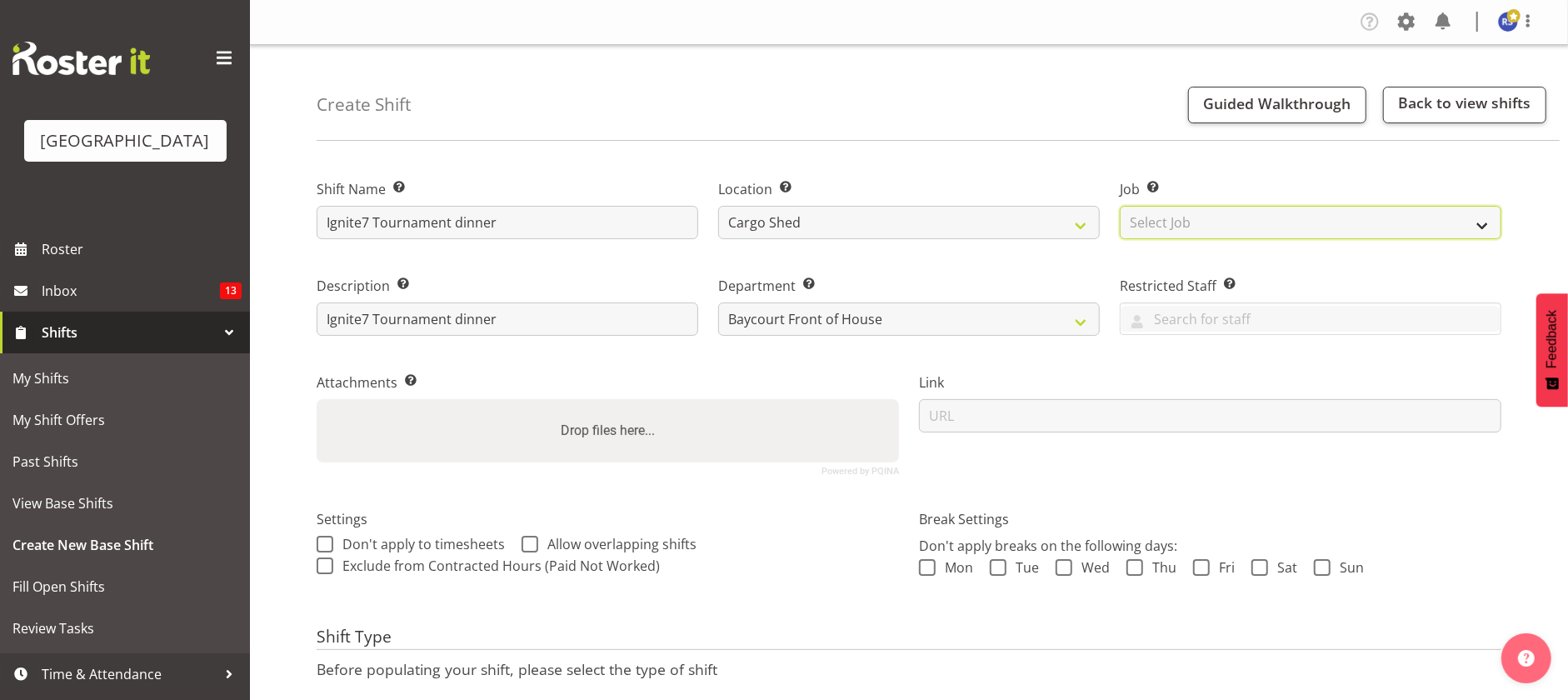
click at [1185, 229] on select "Select Job Create new job" at bounding box center [1310, 222] width 382 height 34
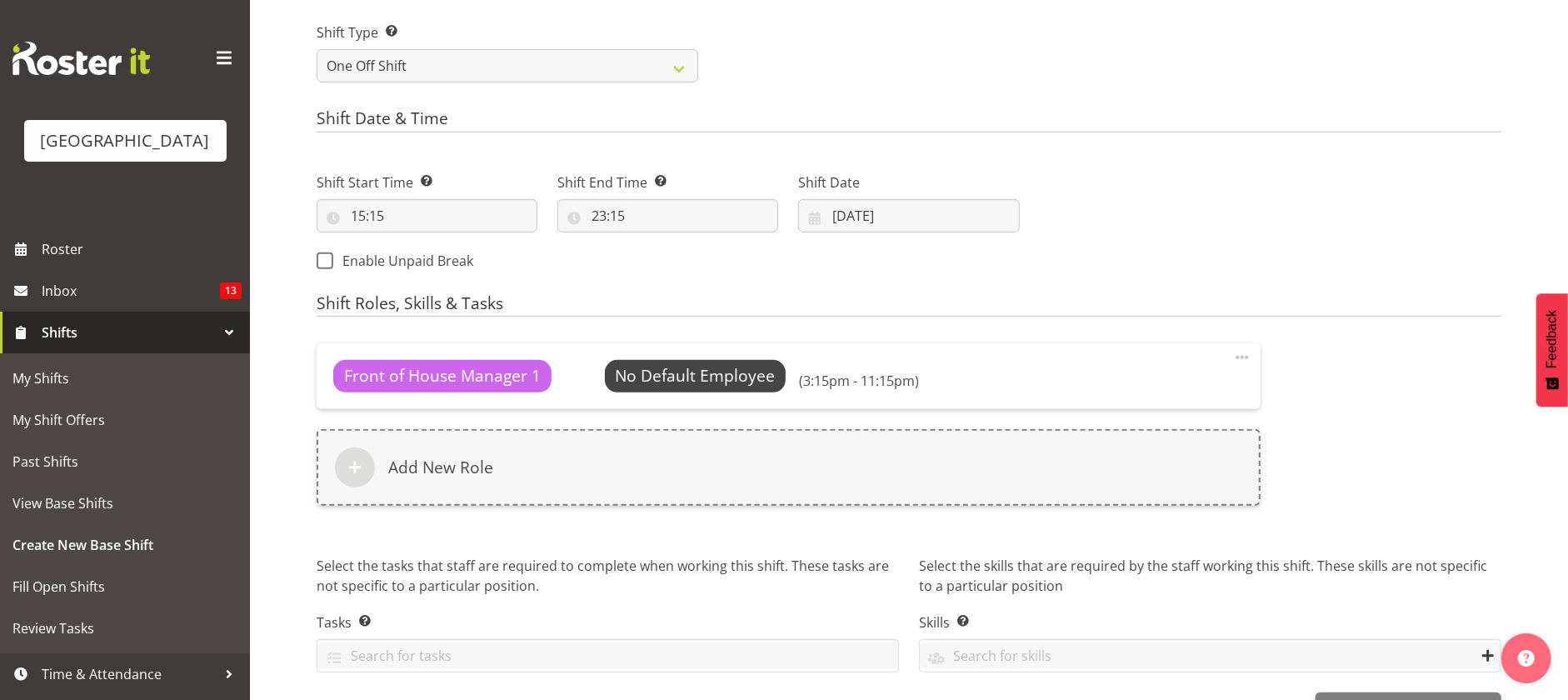
scroll to position [708, 0]
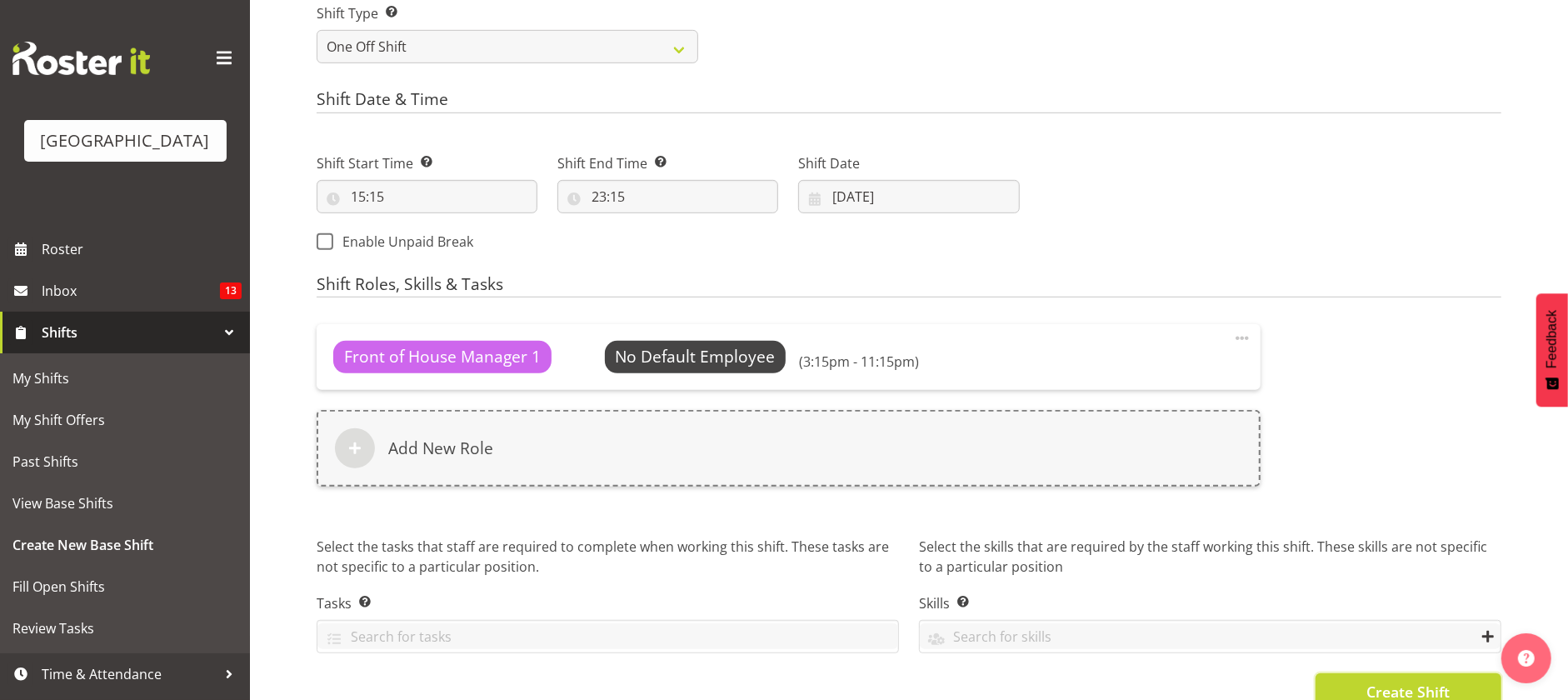
click at [1428, 687] on span "Create Shift" at bounding box center [1409, 691] width 83 height 21
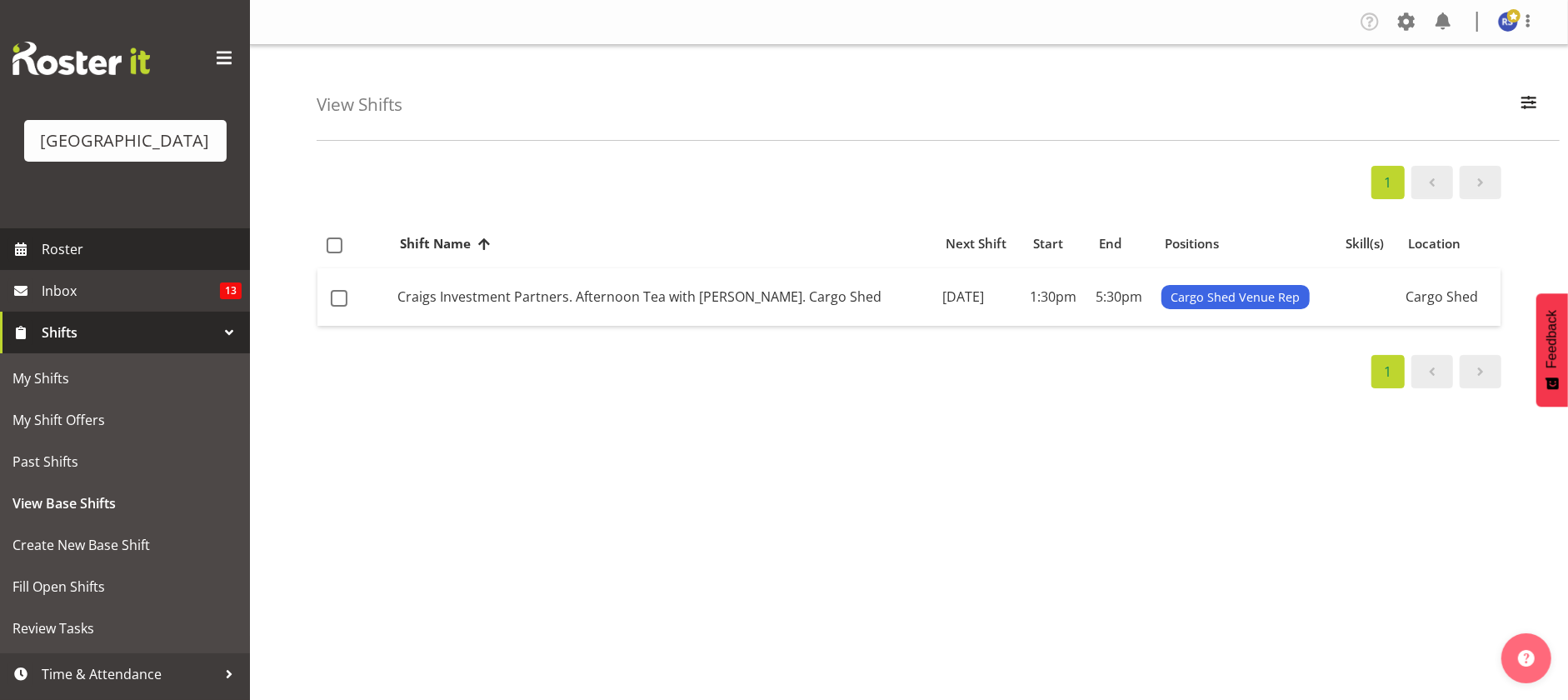
click at [62, 262] on span "Roster" at bounding box center [141, 249] width 200 height 25
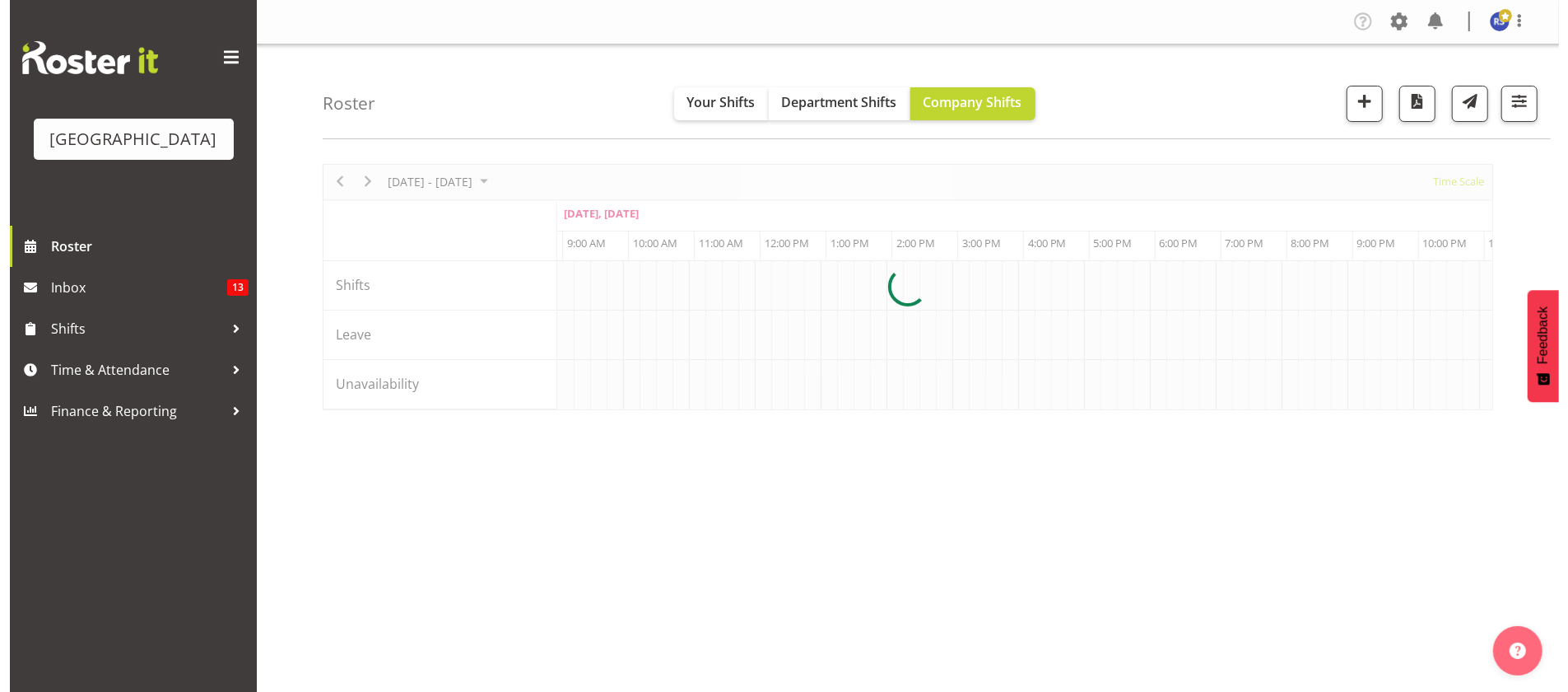
scroll to position [0, 6911]
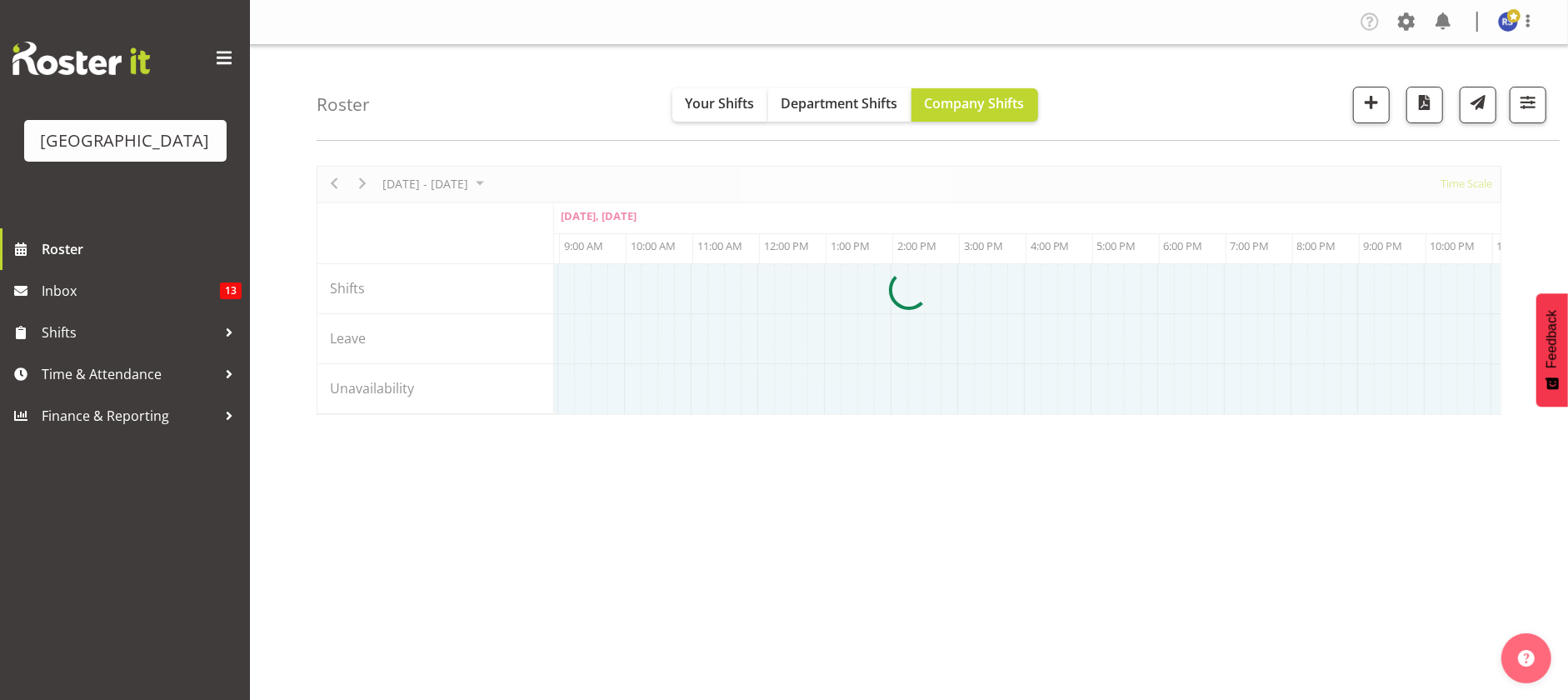
click at [410, 184] on div at bounding box center [909, 291] width 1185 height 249
click at [440, 186] on div at bounding box center [909, 291] width 1185 height 249
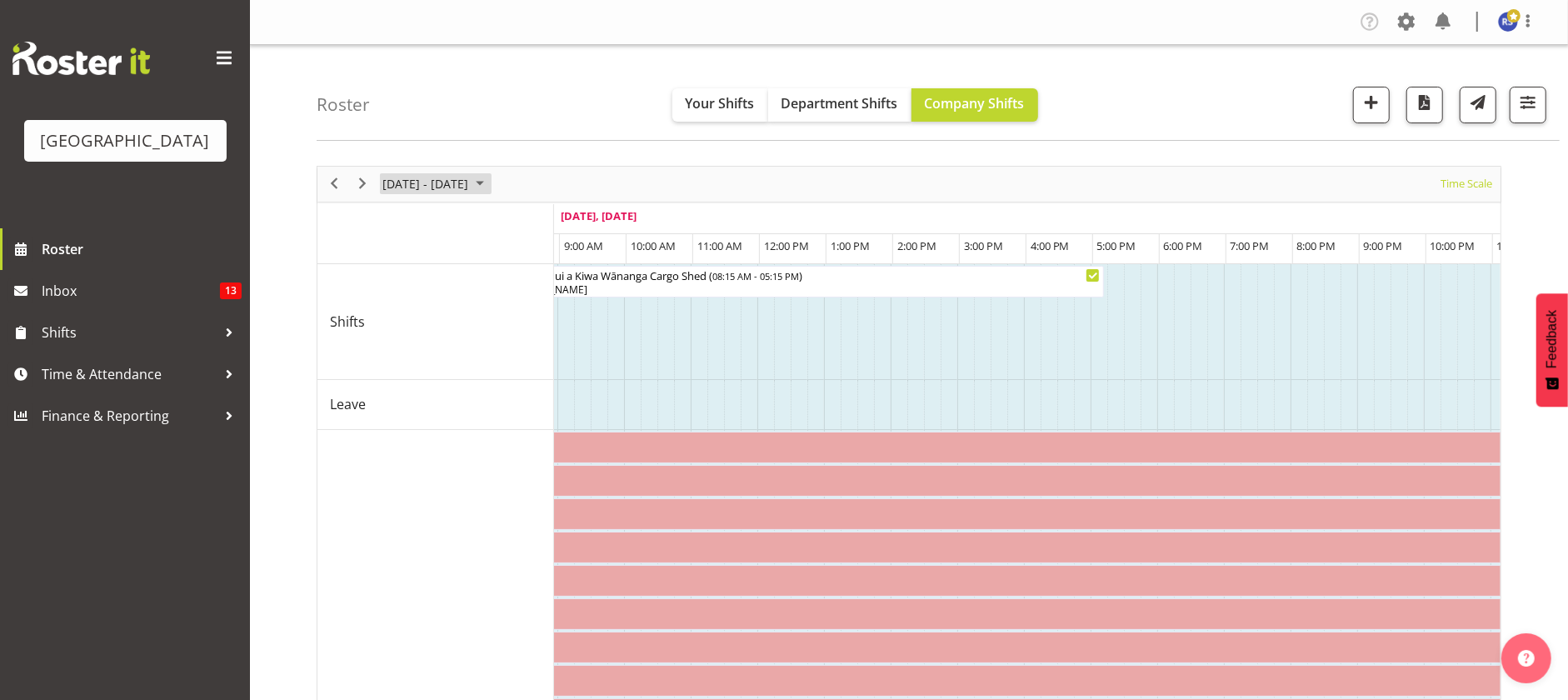
click at [490, 180] on span "October 2025" at bounding box center [479, 183] width 20 height 21
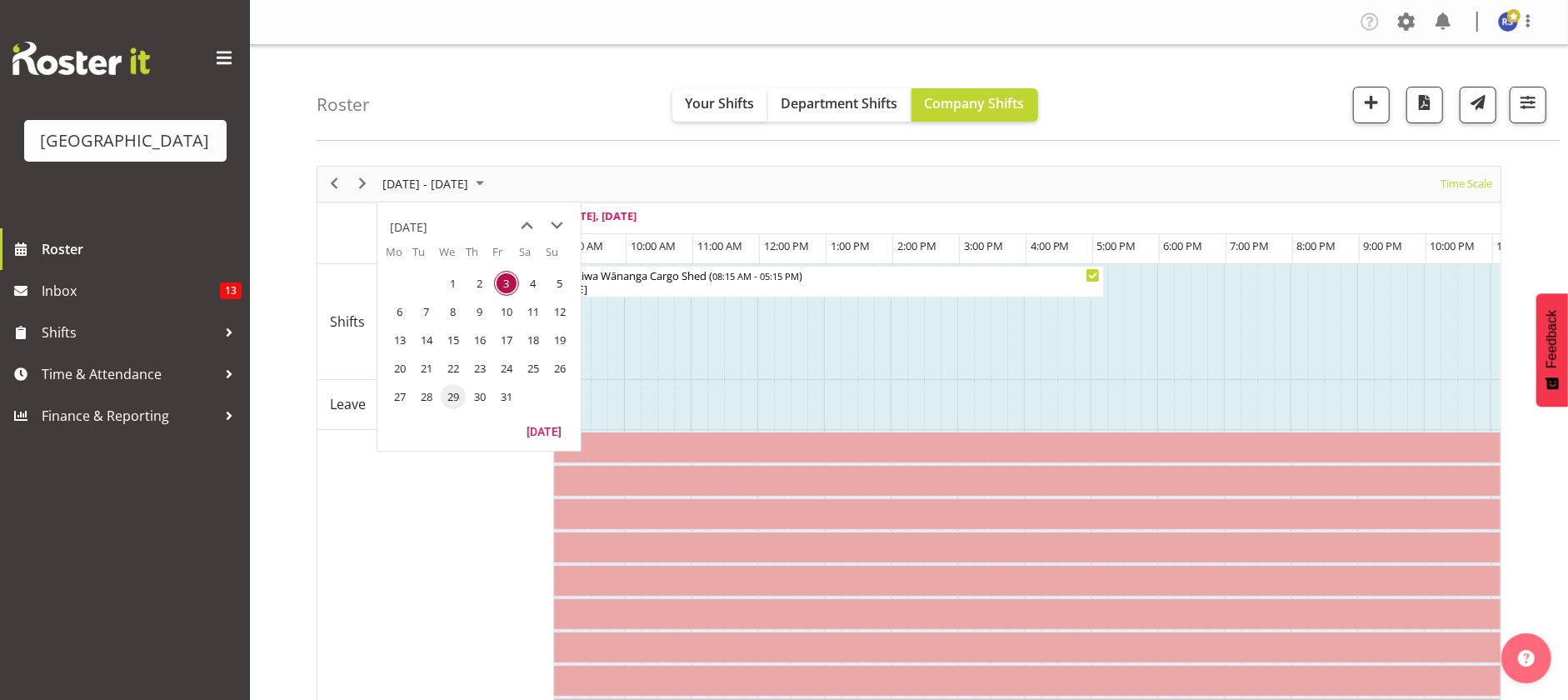
click at [452, 395] on span "29" at bounding box center [453, 397] width 25 height 25
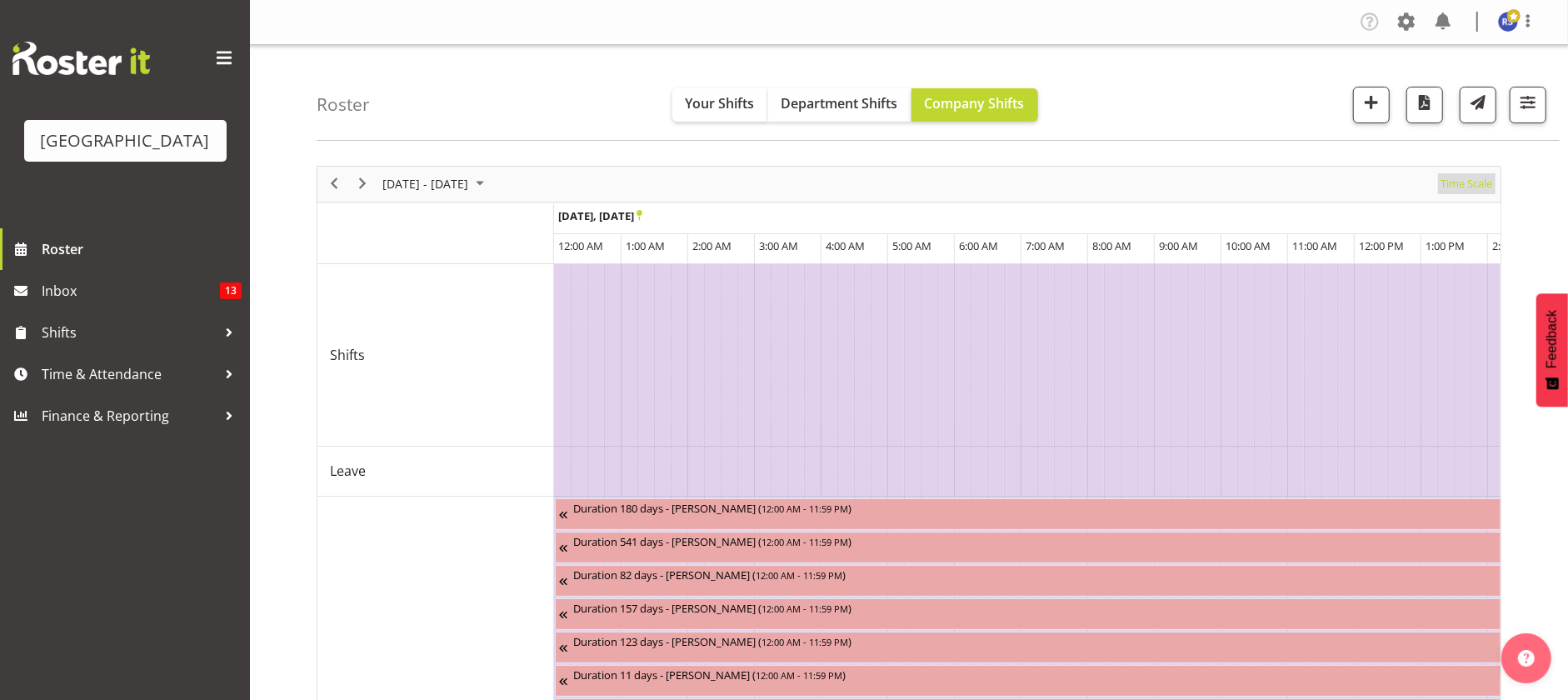
click at [1466, 182] on span "Time Scale" at bounding box center [1467, 183] width 55 height 21
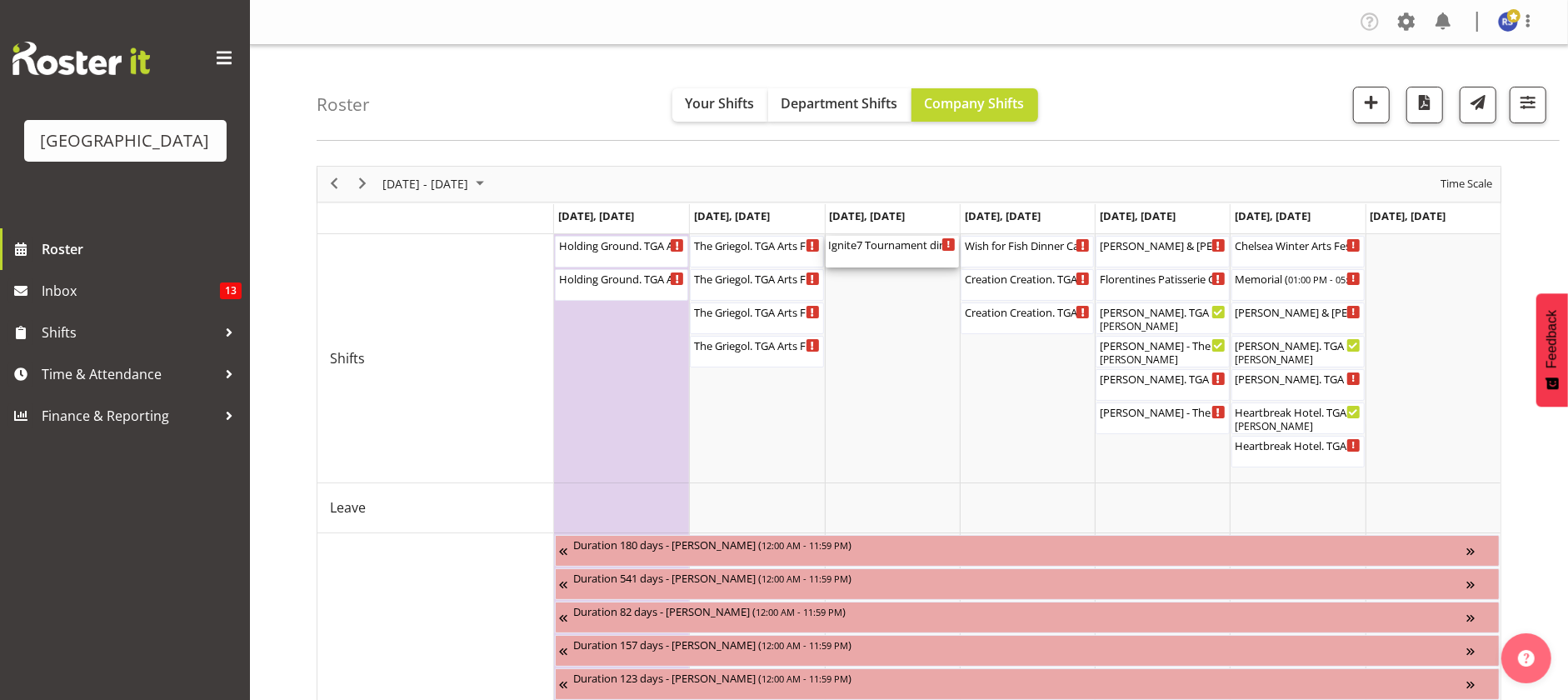
click at [876, 257] on div "Ignite7 Tournament dinner ( 03:15 PM - 11:15 PM )" at bounding box center [892, 251] width 127 height 32
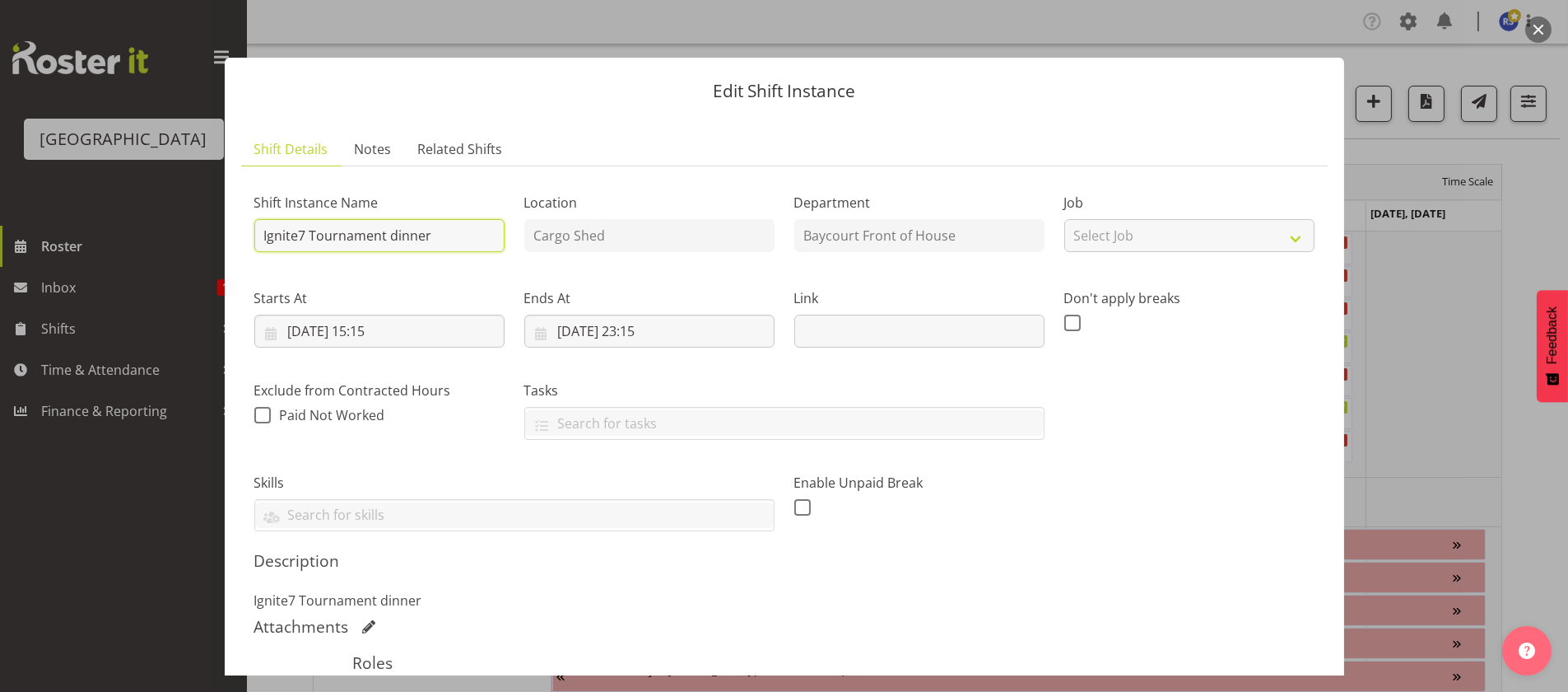
click at [452, 243] on input "Ignite7 Tournament dinner" at bounding box center [380, 235] width 250 height 33
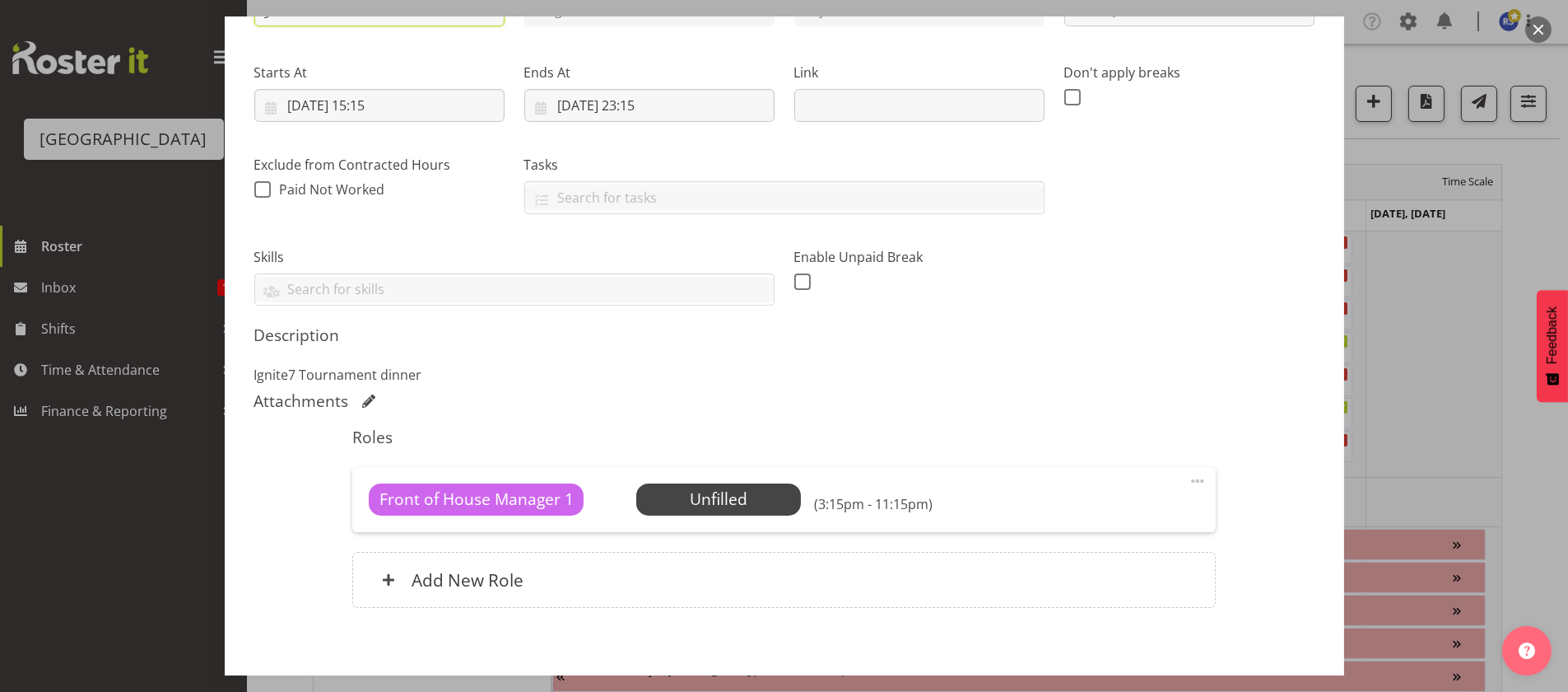
scroll to position [303, 0]
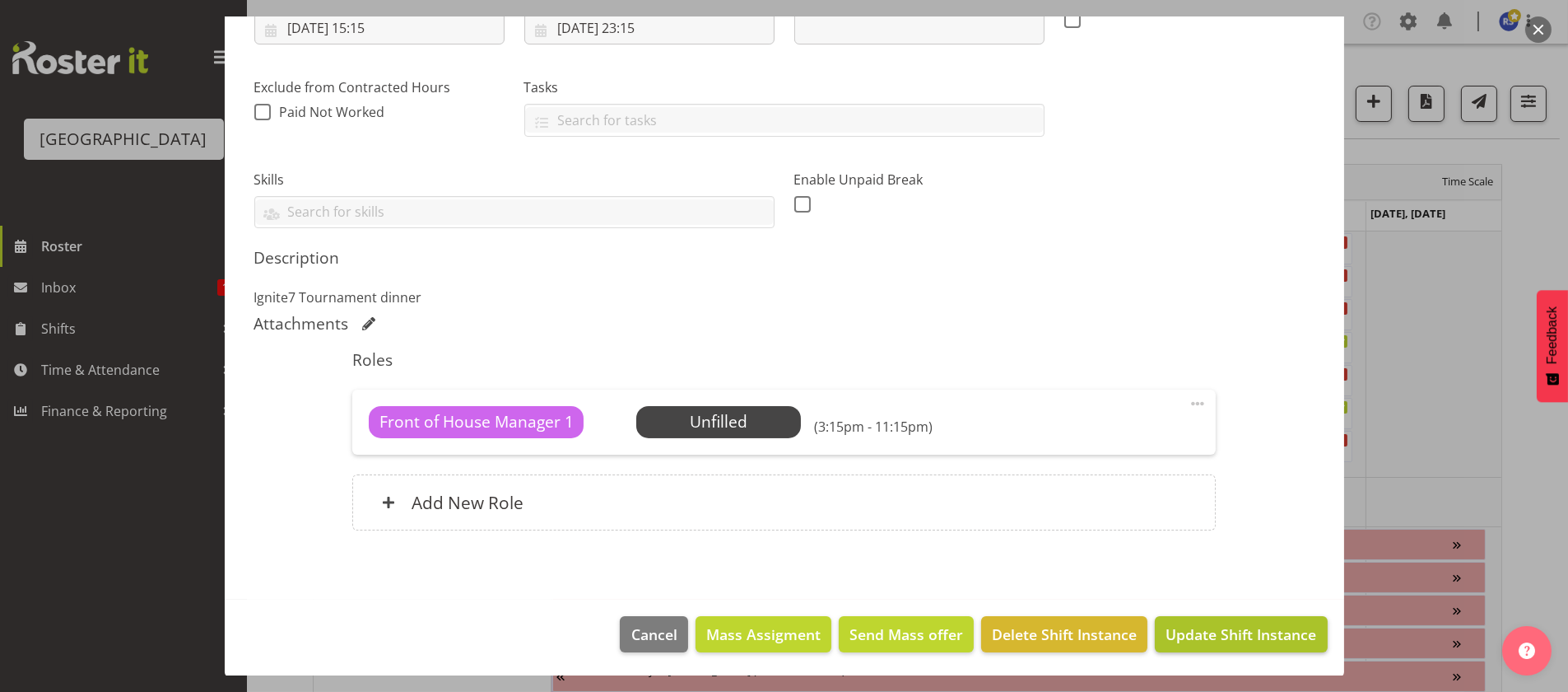
type input "Ignite7 Tournament dinner TIMES TBC"
click at [1223, 635] on span "Update Shift Instance" at bounding box center [1241, 634] width 151 height 21
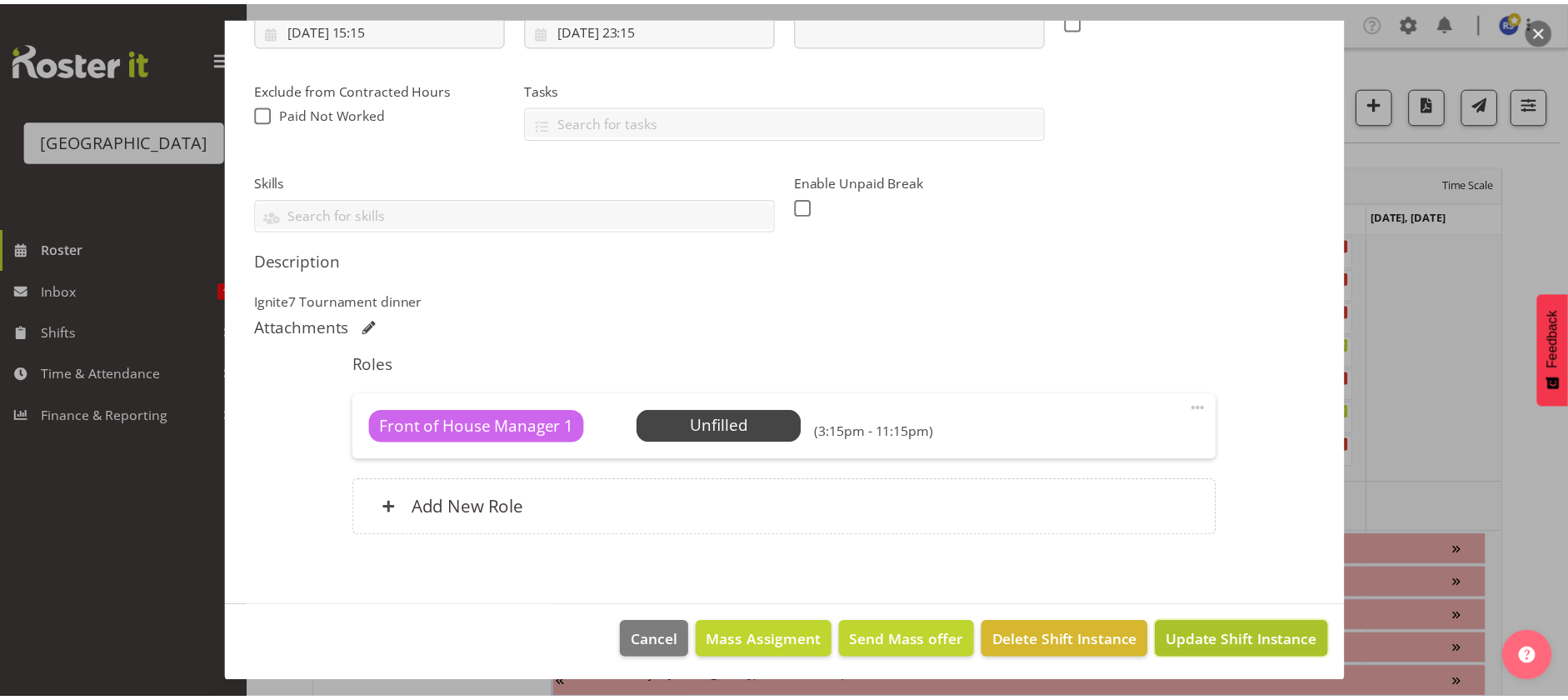
scroll to position [239, 0]
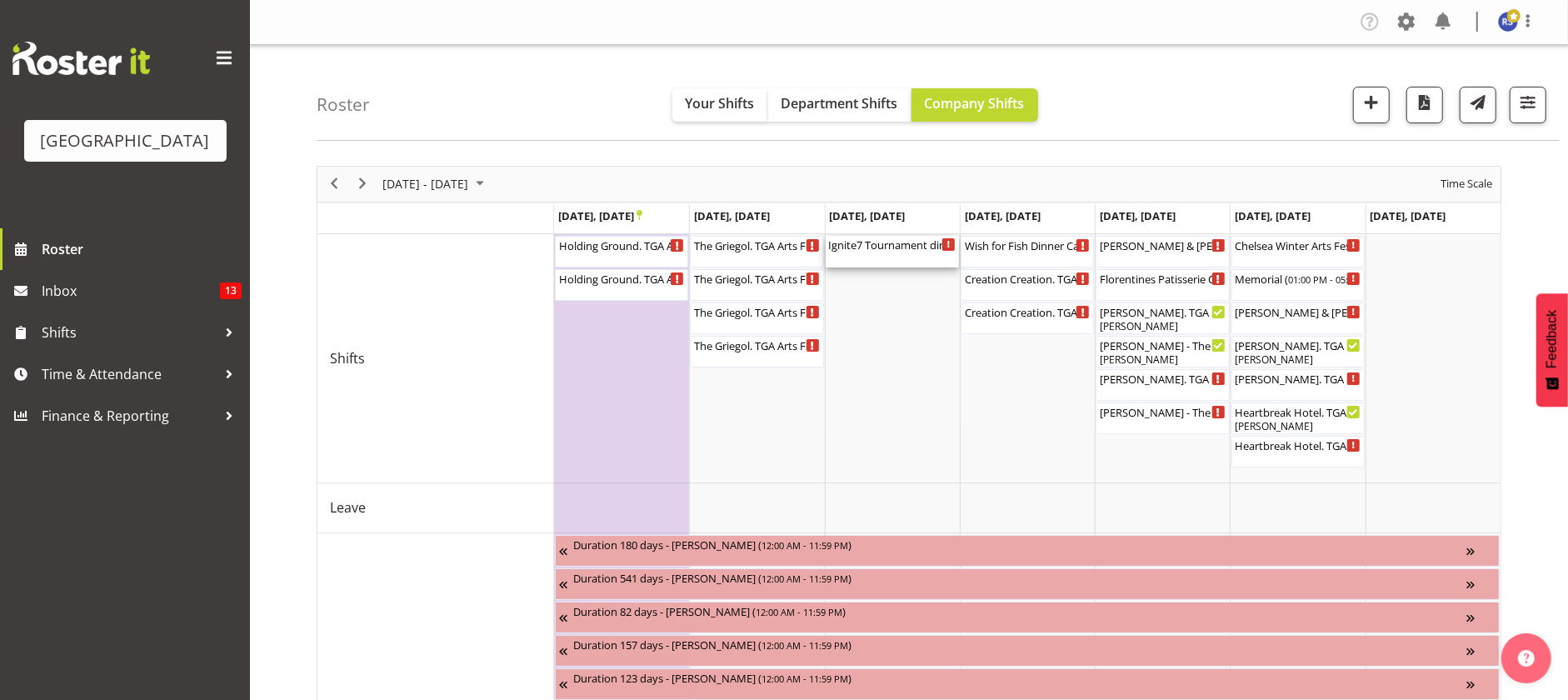
click at [894, 245] on div "Ignite7 Tournament dinner TIMES TBC ( 03:15 PM - 11:15 PM )" at bounding box center [892, 243] width 127 height 16
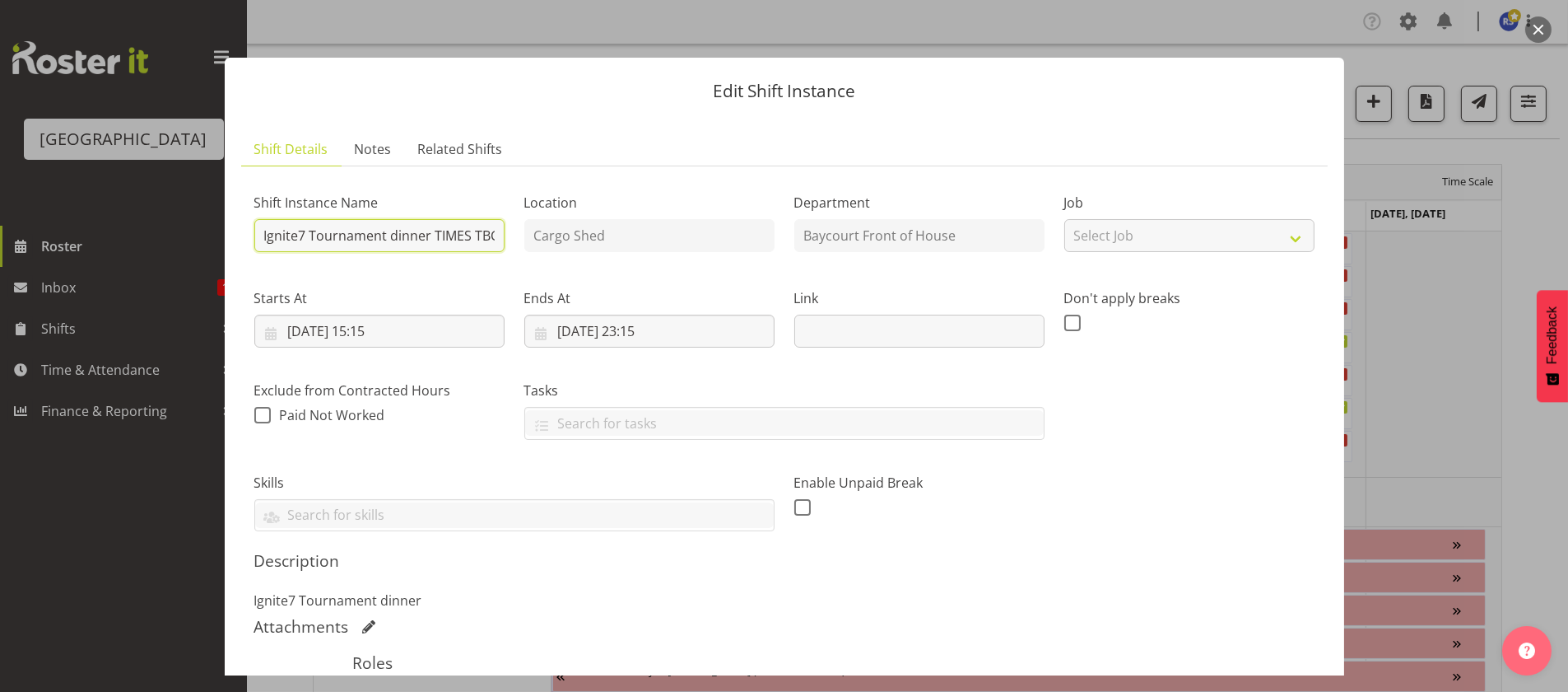
click at [441, 244] on input "Ignite7 Tournament dinner TIMES TBC" at bounding box center [380, 235] width 250 height 33
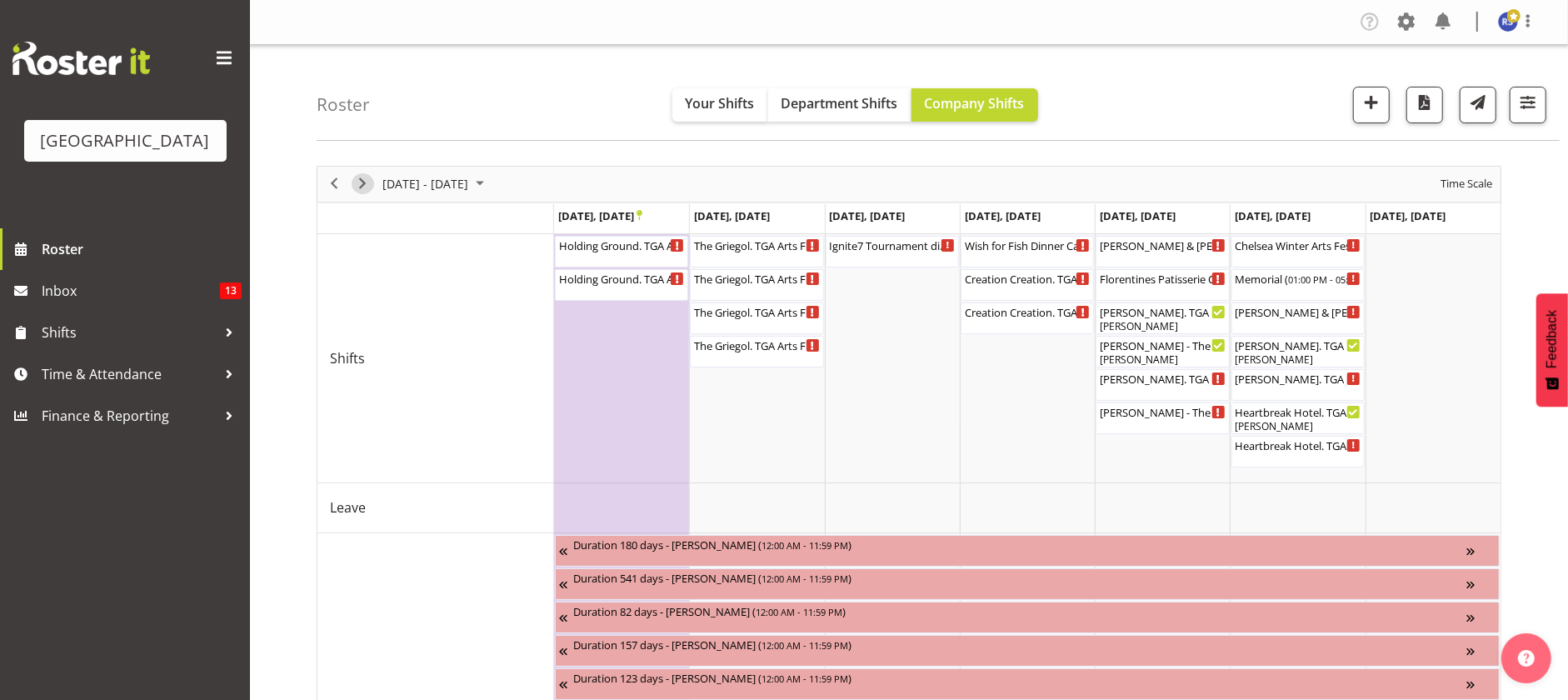
click at [366, 179] on span "Next" at bounding box center [362, 183] width 20 height 21
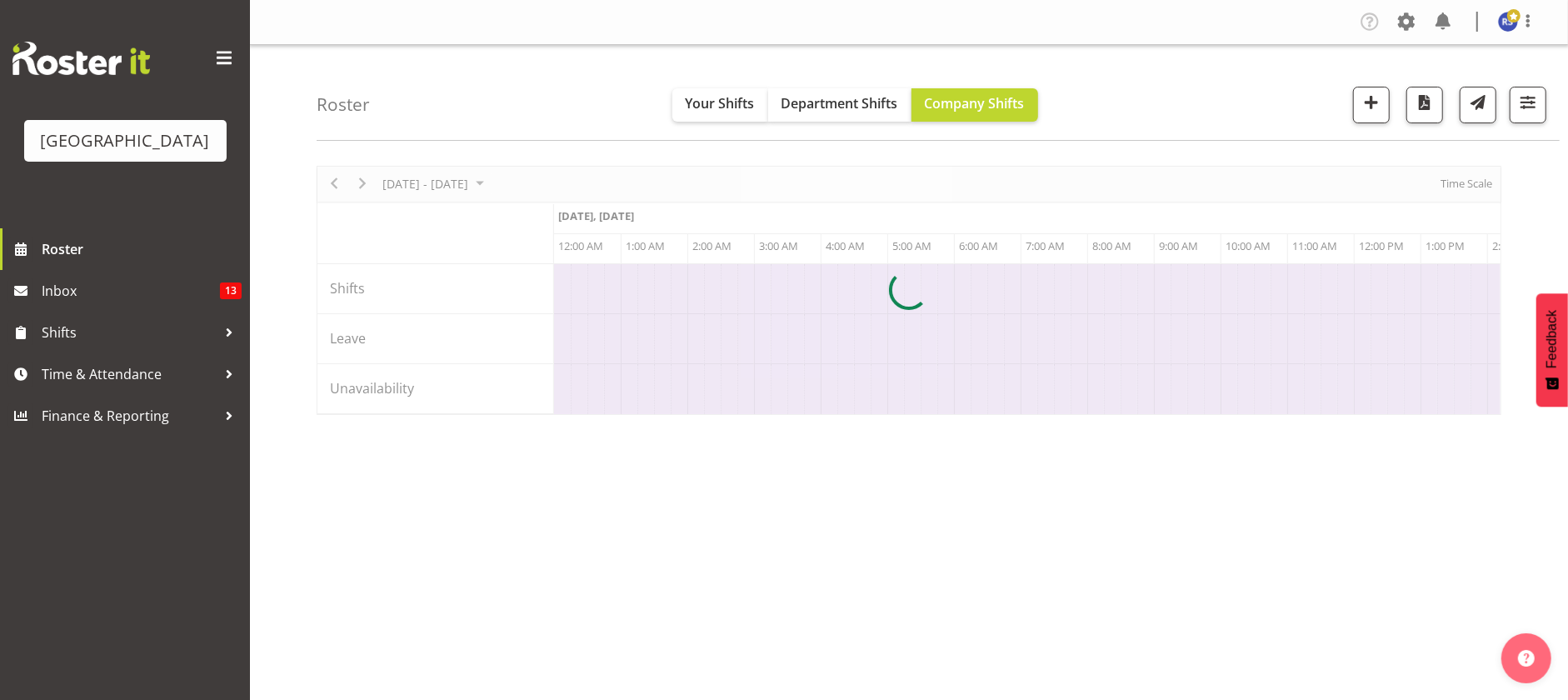
click at [1485, 182] on div at bounding box center [909, 291] width 1185 height 249
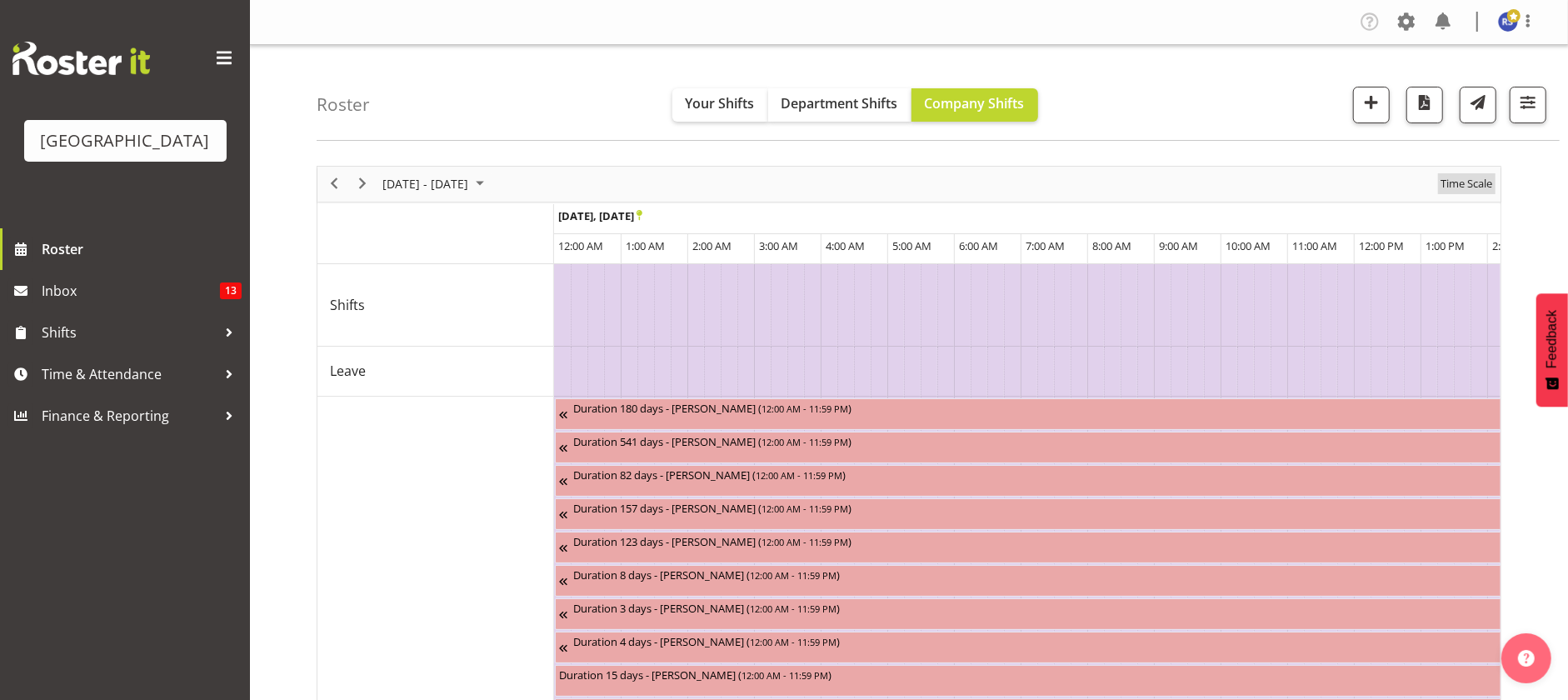
click at [1485, 182] on span "Time Scale" at bounding box center [1467, 183] width 55 height 21
